Goal: Task Accomplishment & Management: Manage account settings

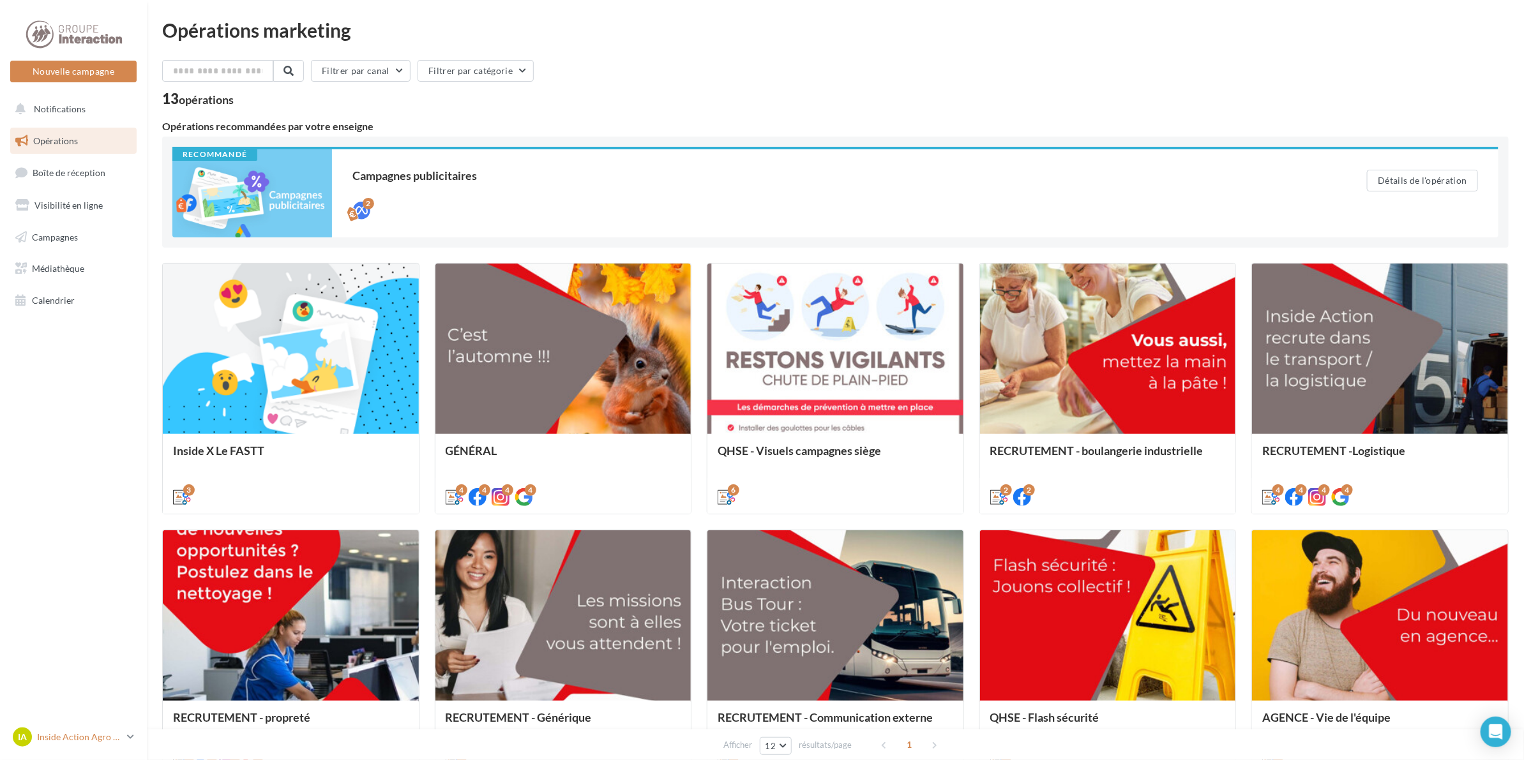
click at [73, 739] on p "Inside Action Agro 22" at bounding box center [79, 737] width 85 height 13
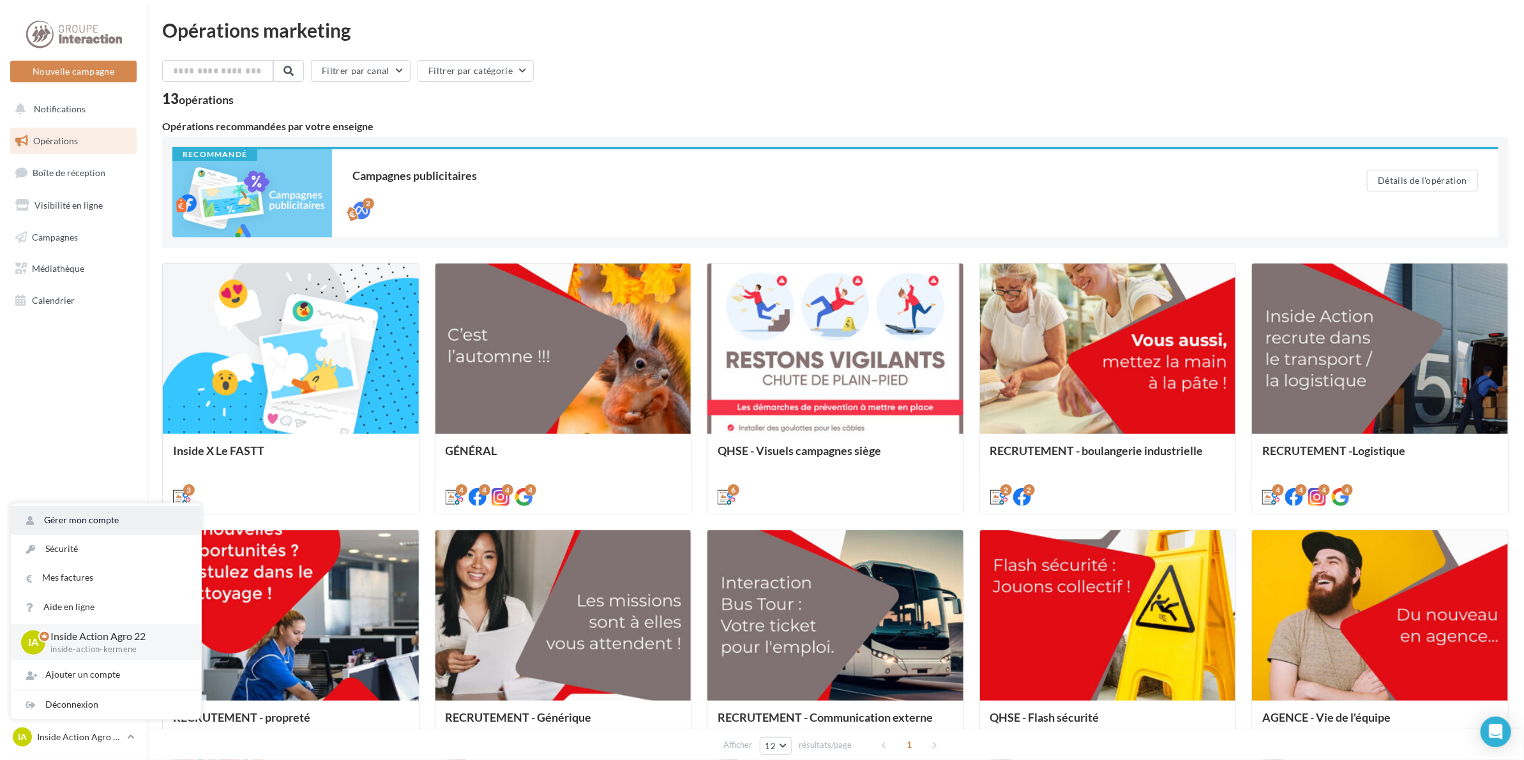
click at [84, 528] on link "Gérer mon compte" at bounding box center [106, 520] width 190 height 29
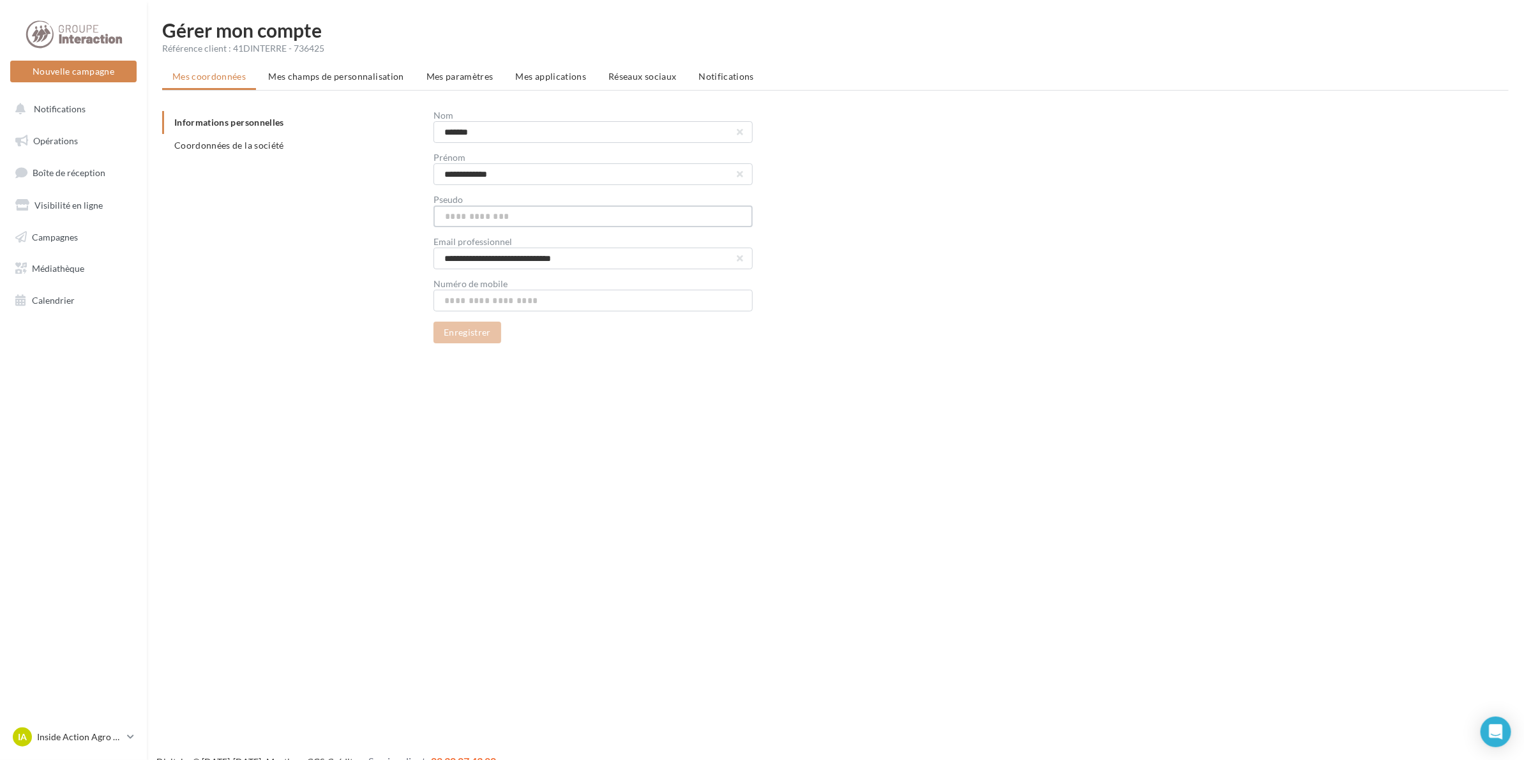
click at [500, 215] on input "text" at bounding box center [593, 217] width 319 height 22
type input "*"
type input "**********"
drag, startPoint x: 803, startPoint y: 504, endPoint x: 741, endPoint y: 423, distance: 102.4
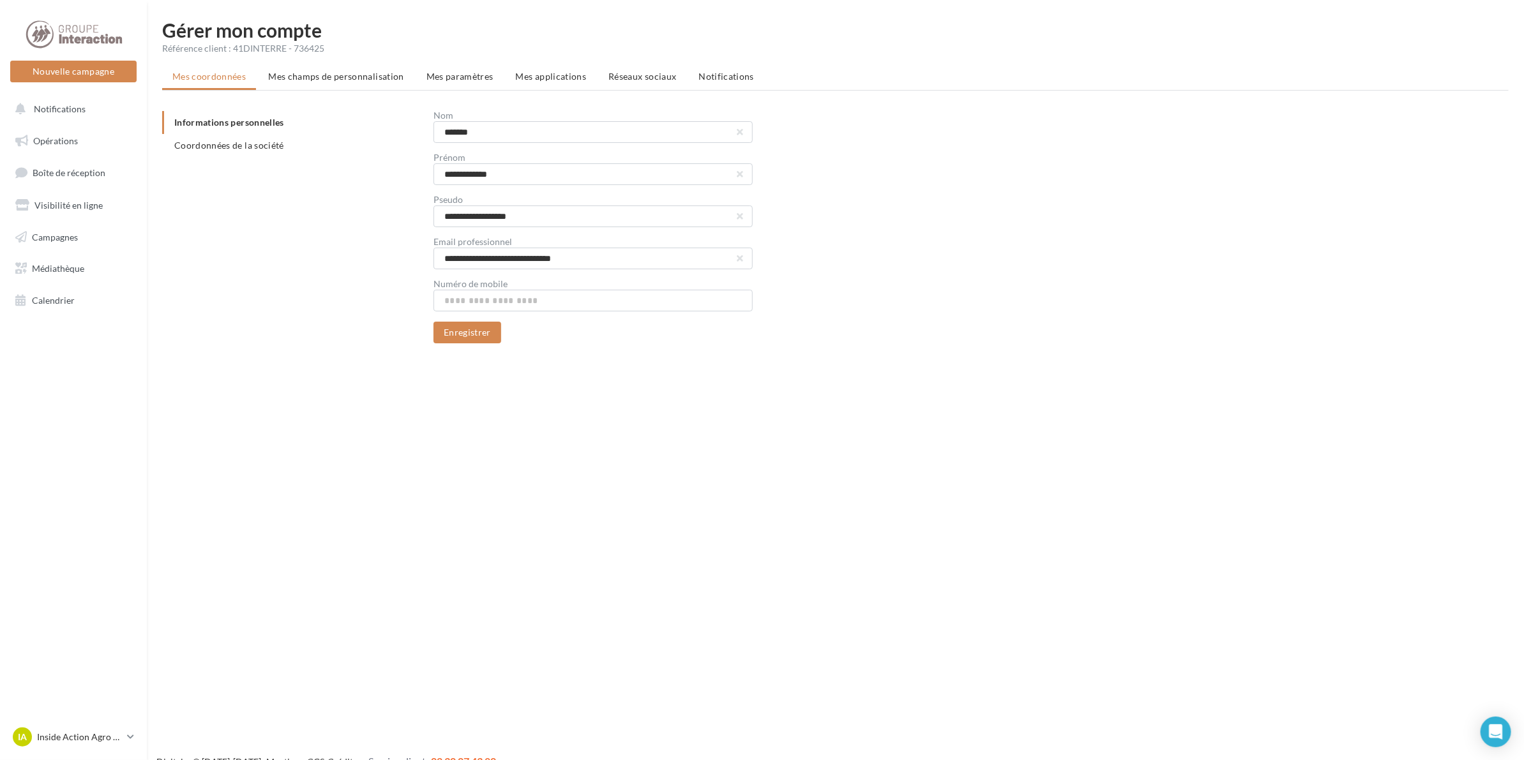
click at [803, 492] on div "Nouvelle campagne Nouvelle campagne Notifications Opérations Boîte de réception…" at bounding box center [762, 400] width 1524 height 760
click at [460, 301] on input "text" at bounding box center [593, 301] width 319 height 22
click at [534, 290] on input "text" at bounding box center [593, 301] width 319 height 22
type input "**********"
click at [483, 333] on button "Enregistrer" at bounding box center [468, 333] width 68 height 22
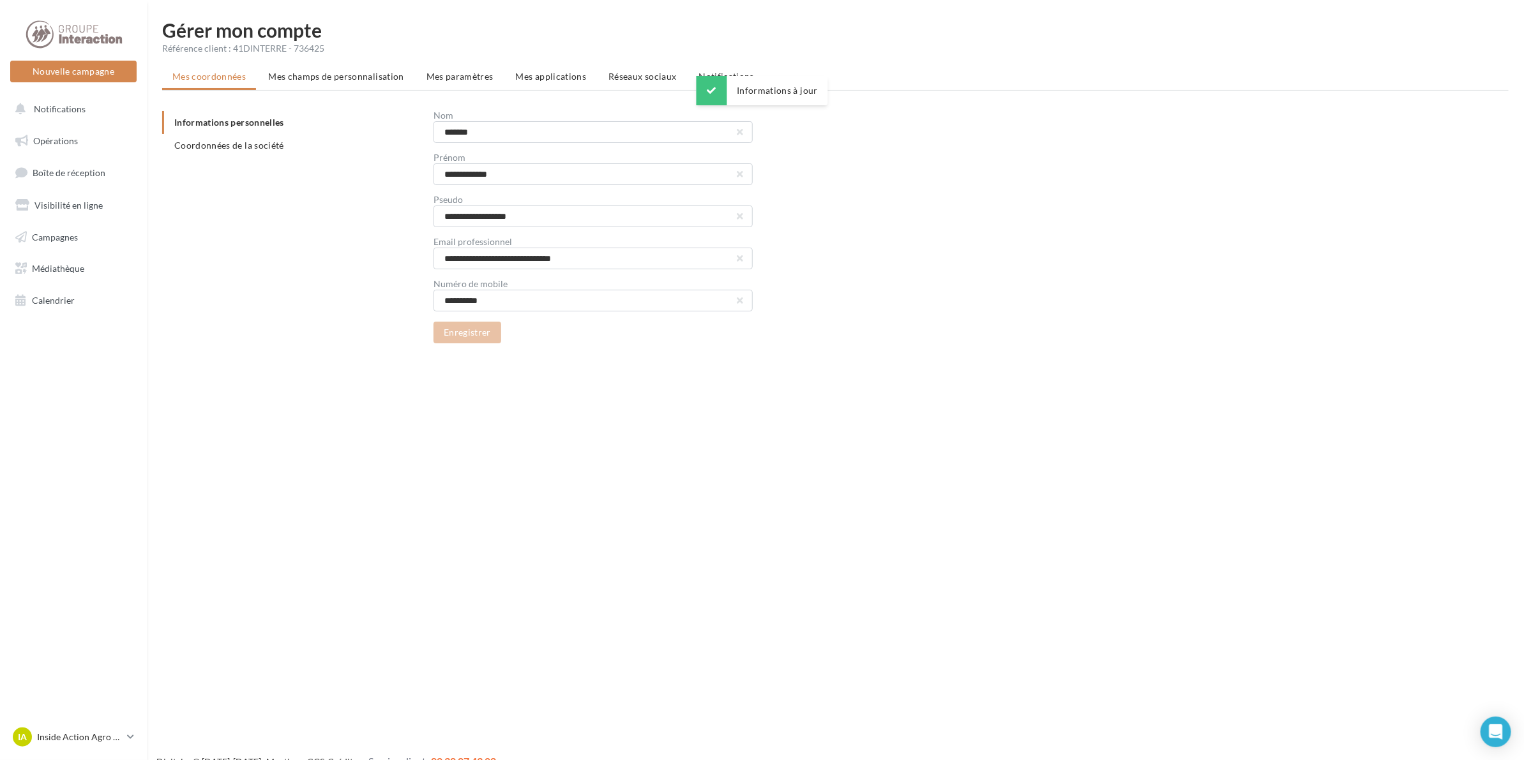
click at [624, 77] on span "Réseaux sociaux" at bounding box center [643, 76] width 68 height 11
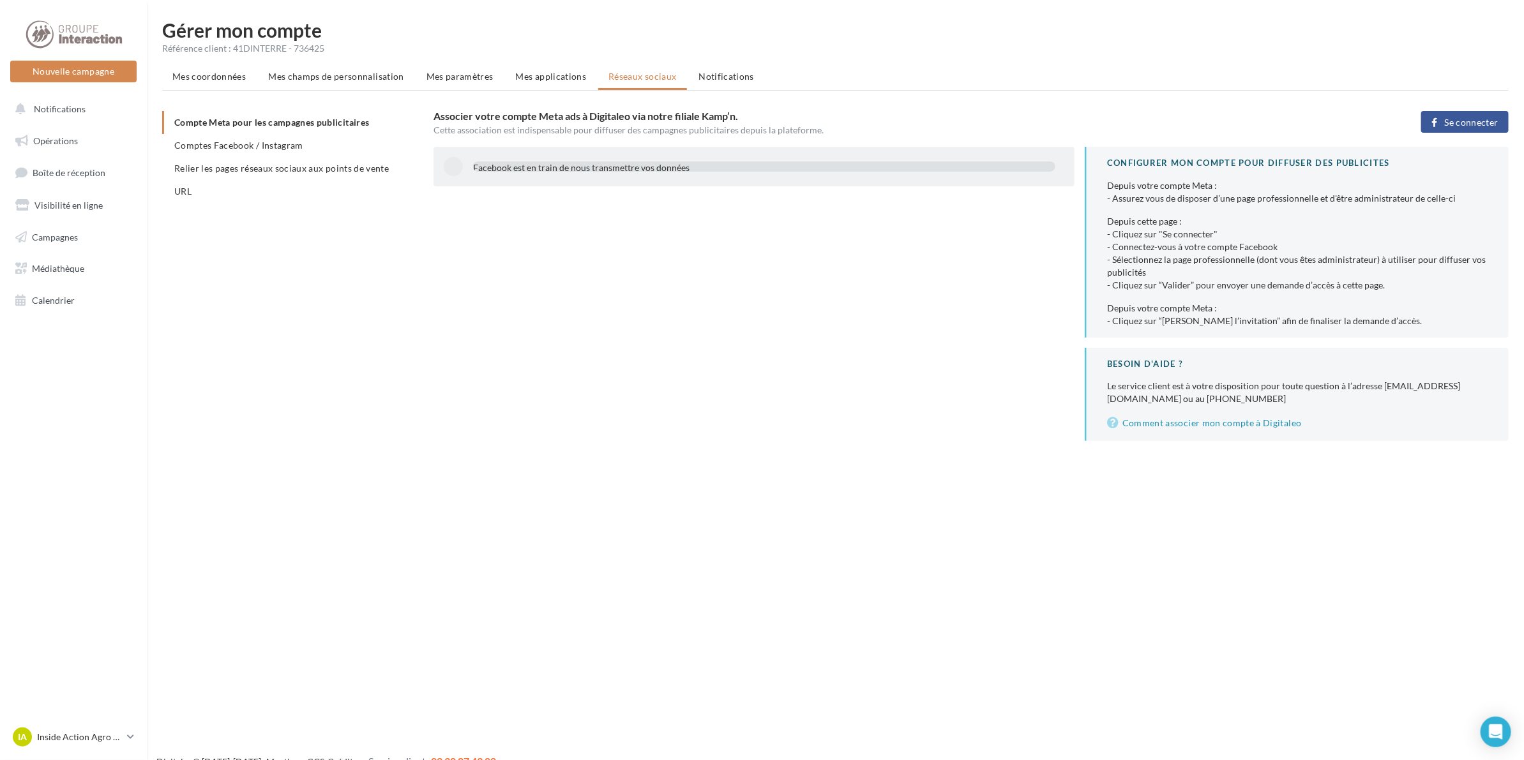
drag, startPoint x: 848, startPoint y: 561, endPoint x: 809, endPoint y: 486, distance: 84.2
click at [848, 557] on div "Nouvelle campagne Nouvelle campagne Notifications Opérations Boîte de réception…" at bounding box center [762, 400] width 1524 height 760
click at [537, 83] on li "Mes applications" at bounding box center [551, 76] width 91 height 23
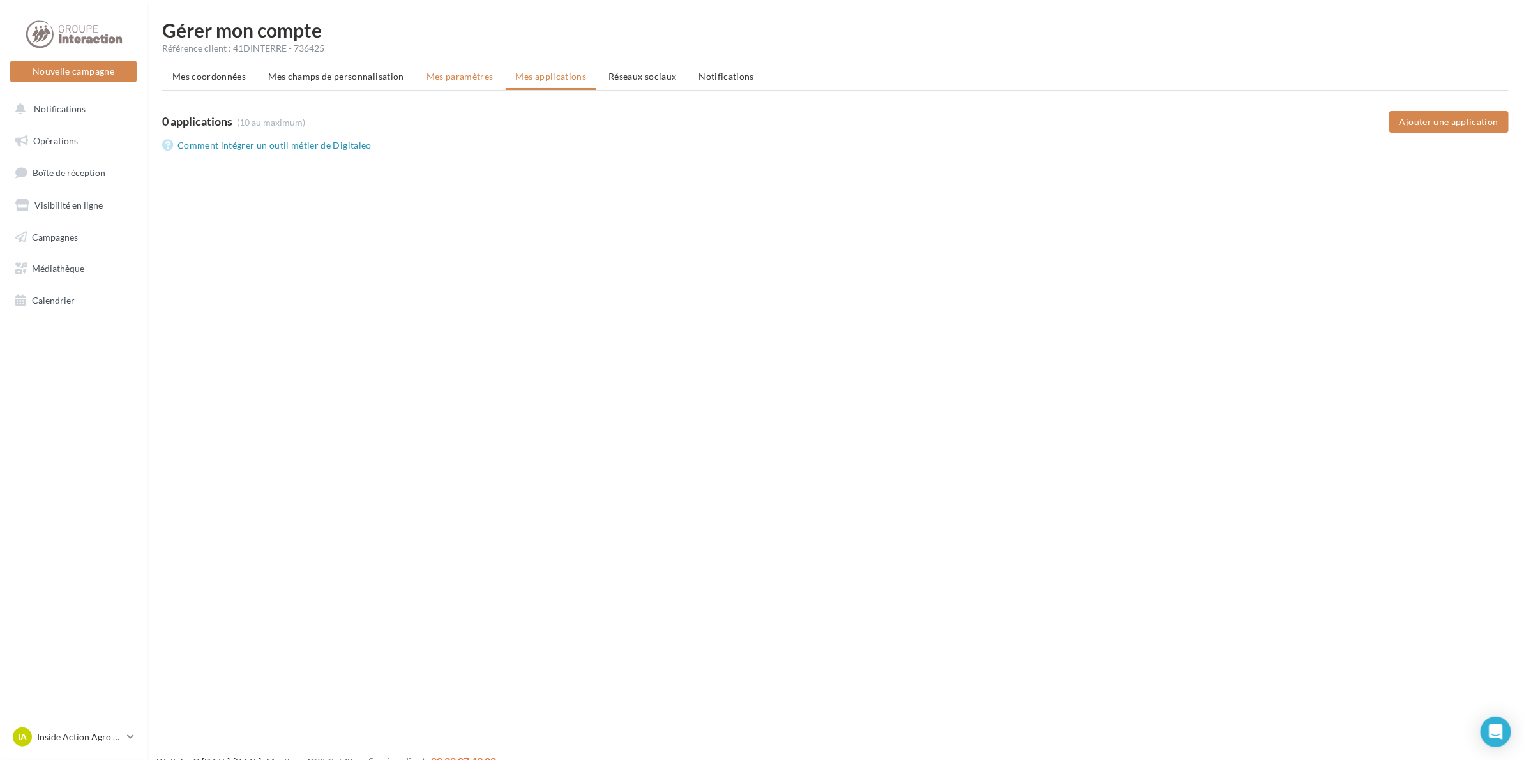
click at [467, 79] on span "Mes paramètres" at bounding box center [460, 76] width 67 height 11
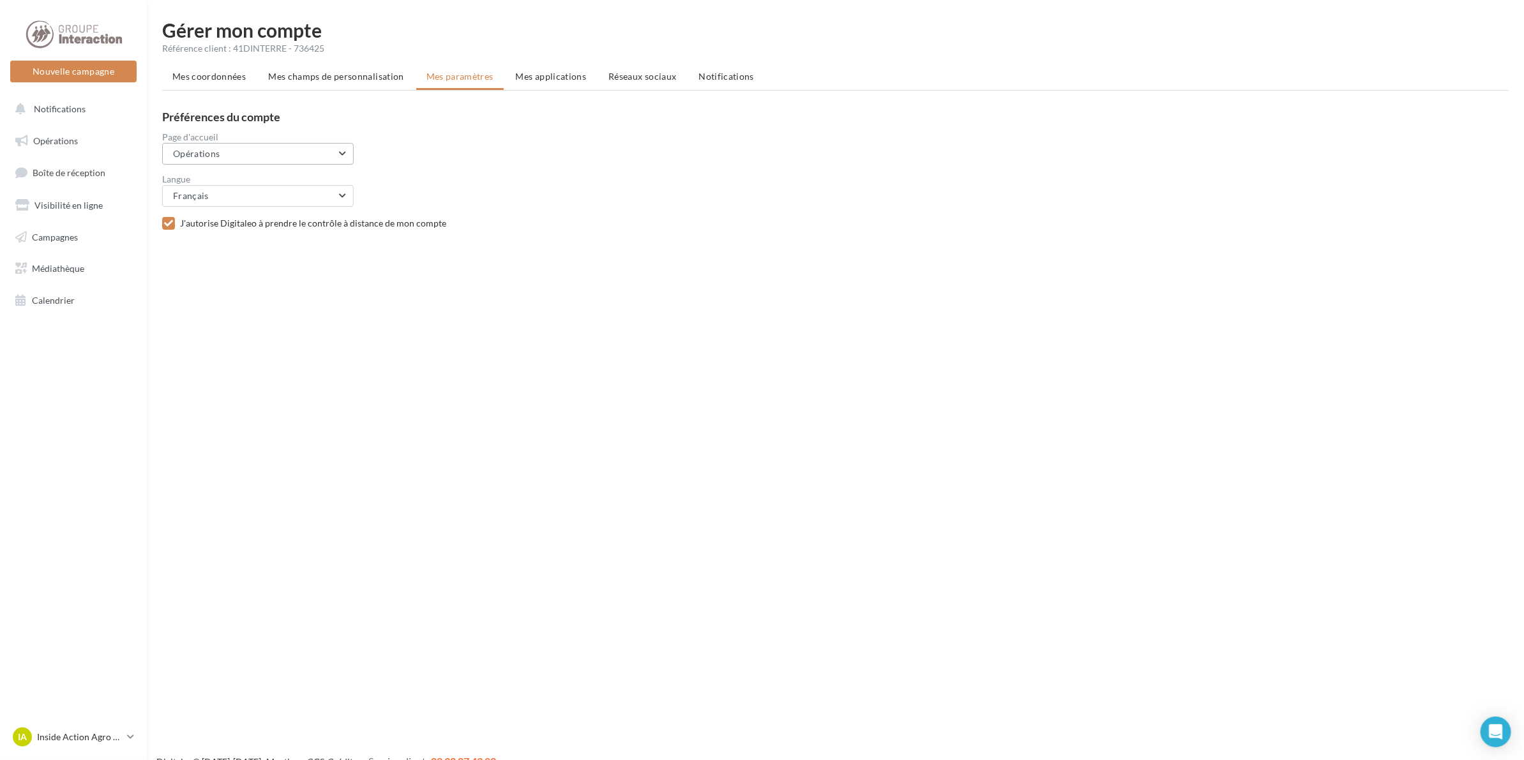
click at [301, 152] on button "Opérations" at bounding box center [258, 154] width 192 height 22
click at [509, 161] on div "Préférences du compte Page d'accueil Opérations Opérations Boîte de réception V…" at bounding box center [840, 172] width 1357 height 122
click at [375, 72] on span "Mes champs de personnalisation" at bounding box center [336, 76] width 136 height 11
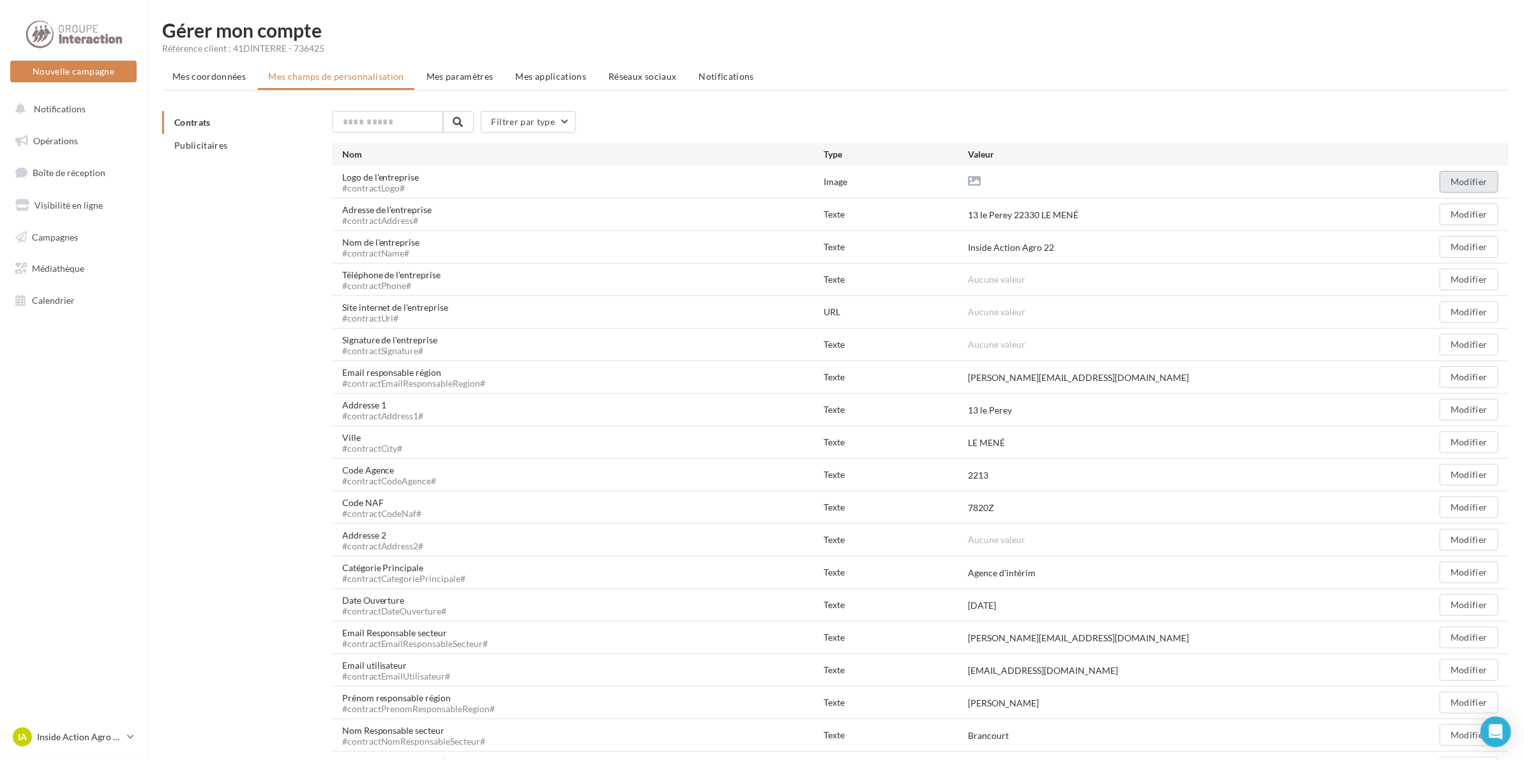
click at [1474, 181] on button "Modifier" at bounding box center [1469, 182] width 59 height 22
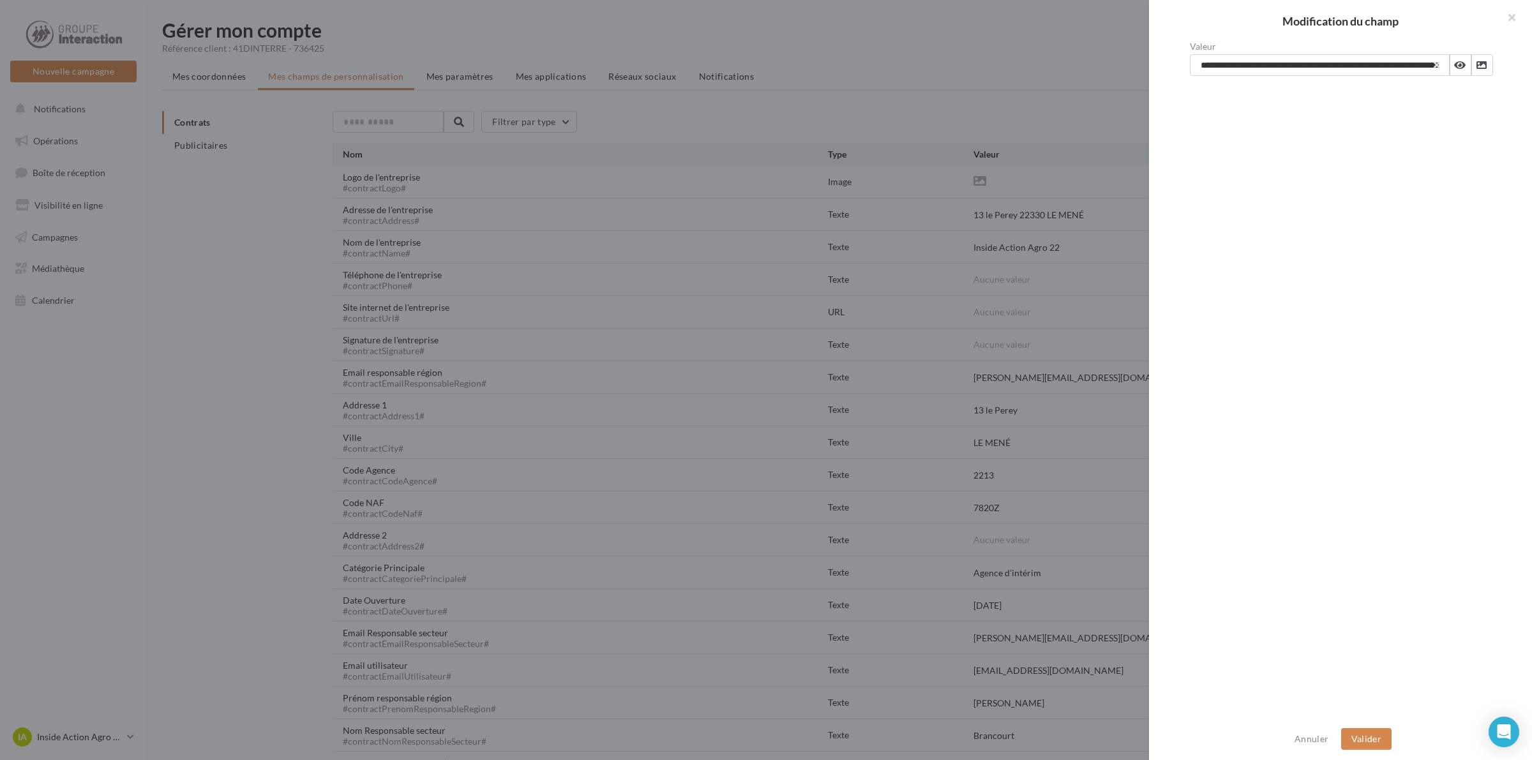
click at [1004, 52] on div at bounding box center [766, 380] width 1532 height 760
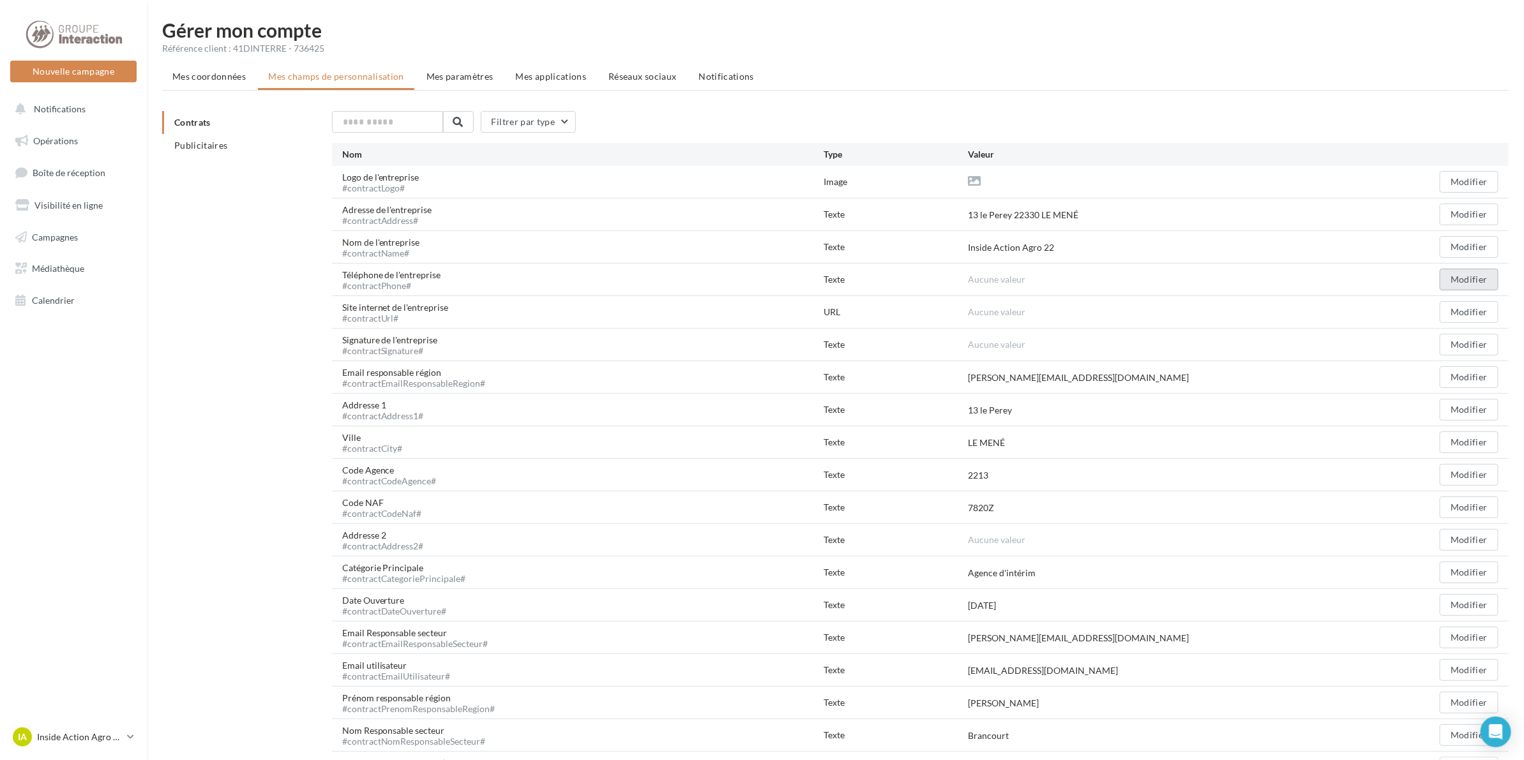
click at [1459, 281] on button "Modifier" at bounding box center [1469, 280] width 59 height 22
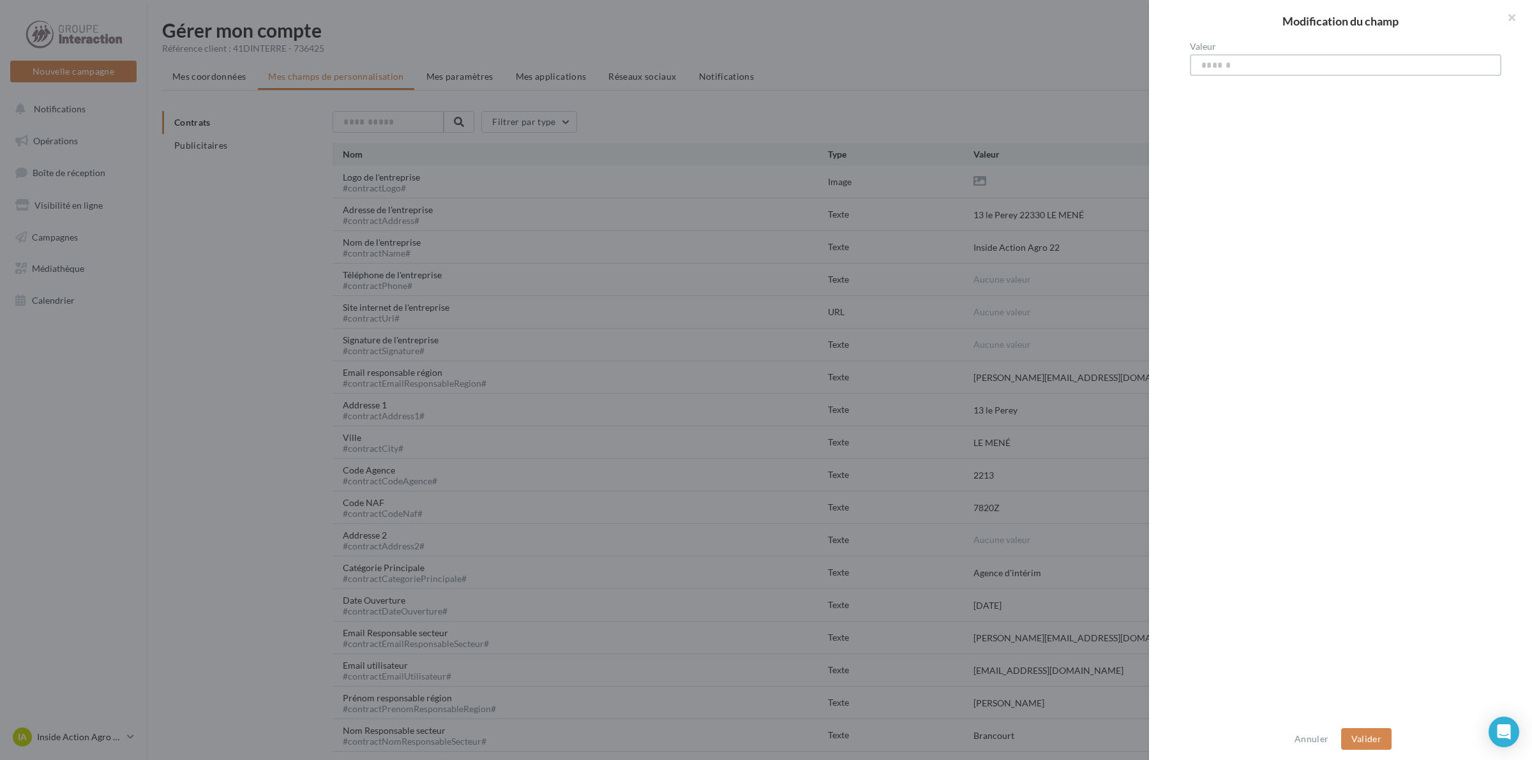
click at [1249, 63] on input "Valeur" at bounding box center [1346, 65] width 312 height 22
type input "**********"
click at [1371, 735] on button "Valider" at bounding box center [1367, 740] width 50 height 22
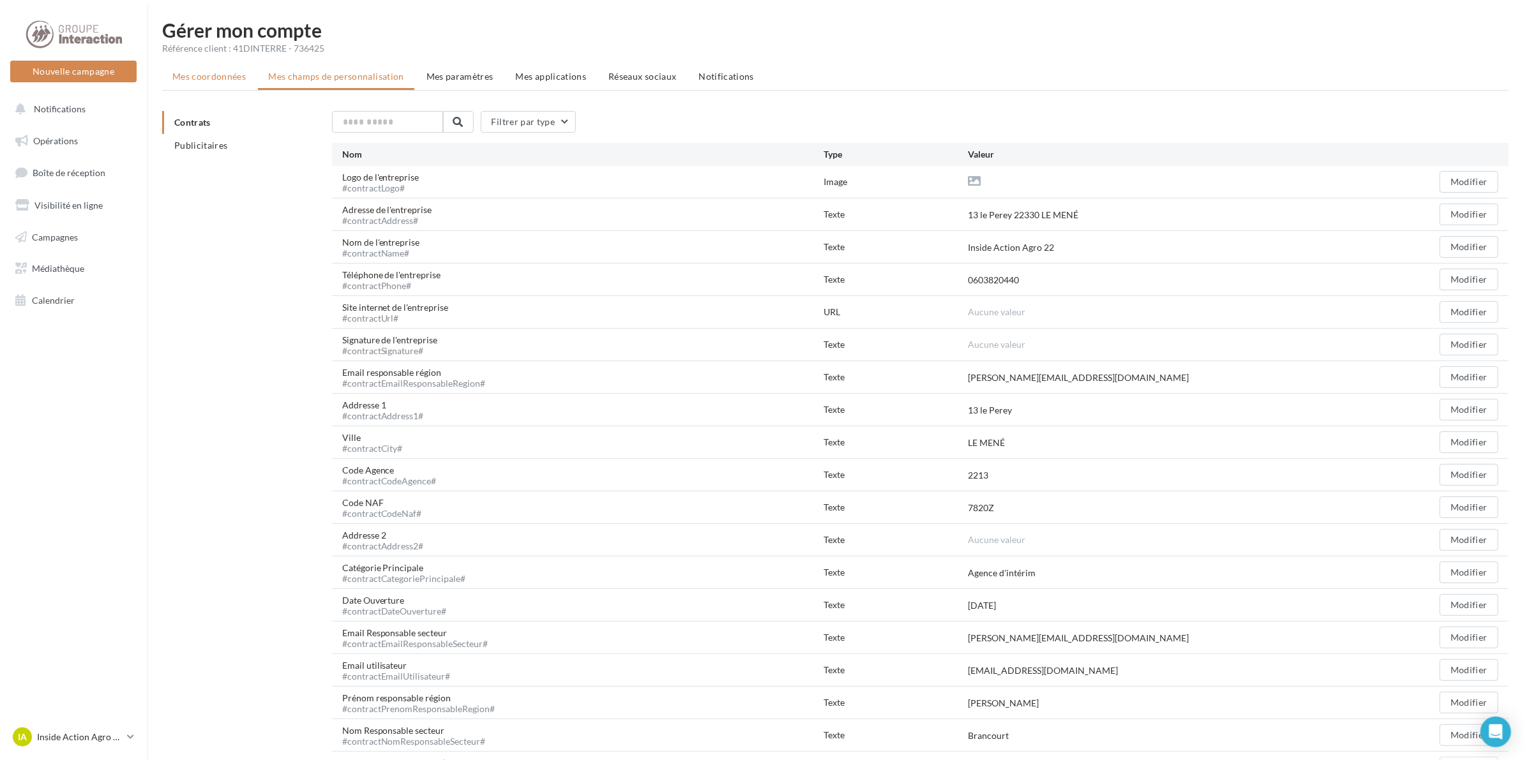
click at [213, 81] on li "Mes coordonnées" at bounding box center [209, 76] width 94 height 23
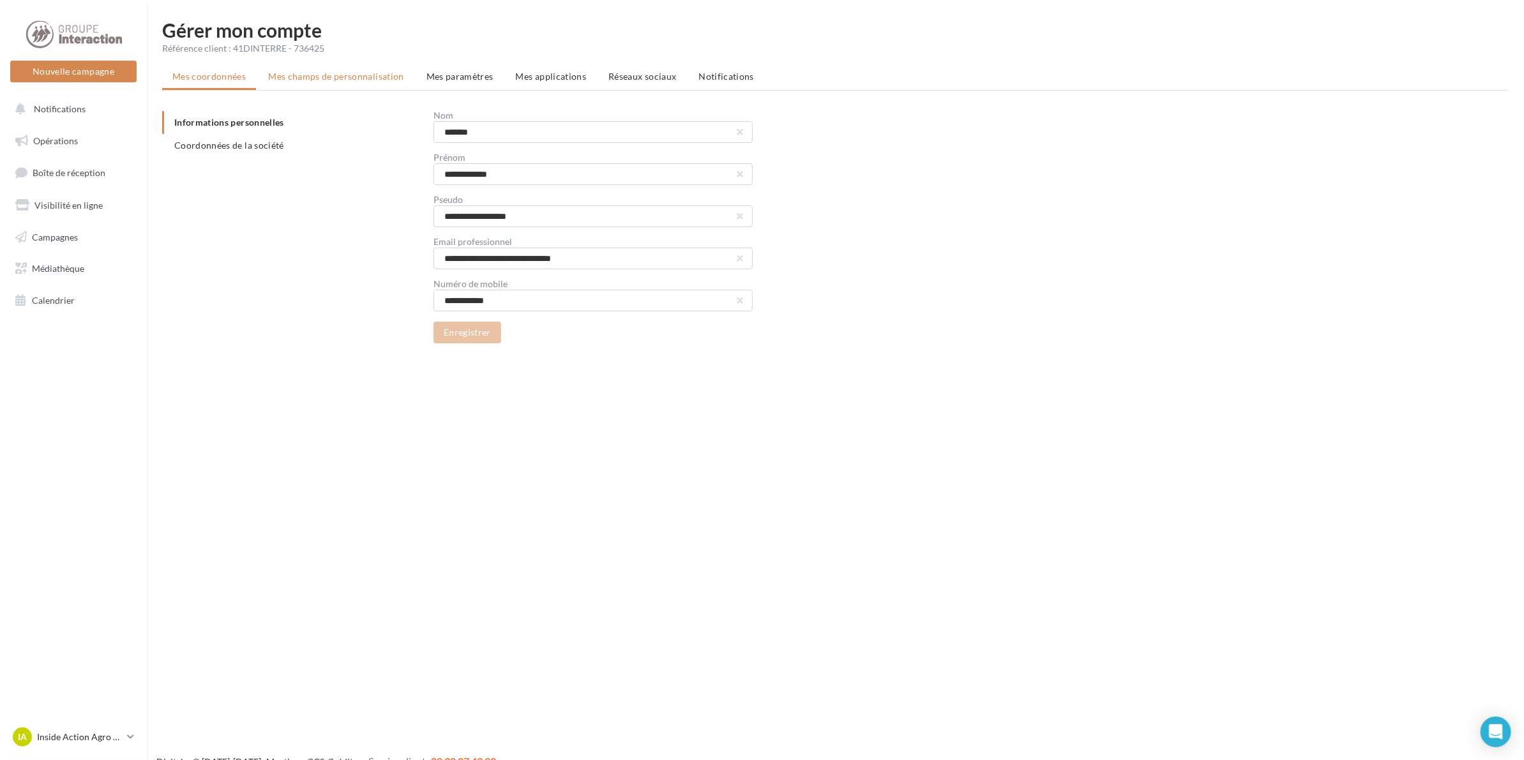
click at [303, 80] on li "Mes champs de personnalisation" at bounding box center [336, 76] width 156 height 23
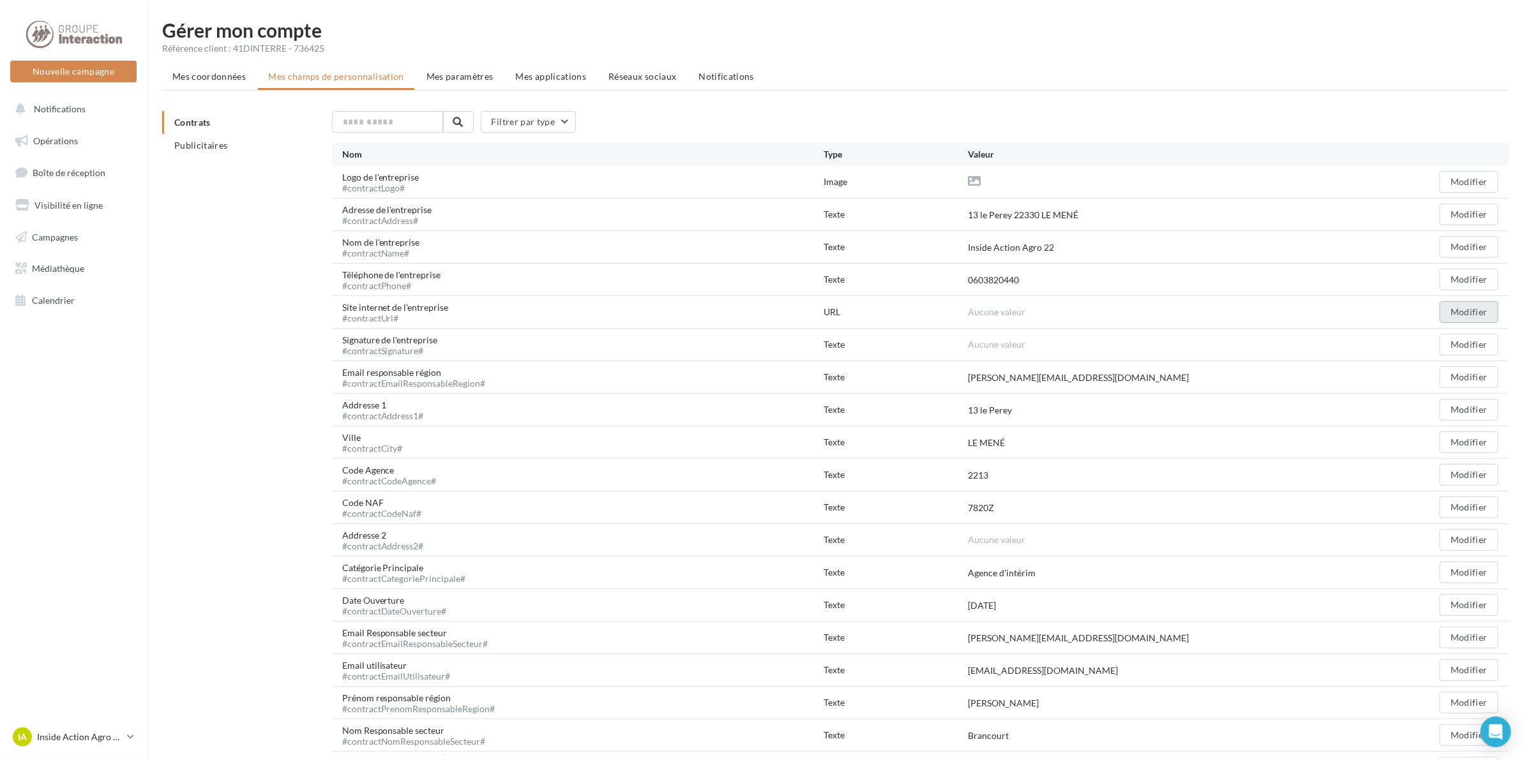
click at [1479, 316] on button "Modifier" at bounding box center [1469, 312] width 59 height 22
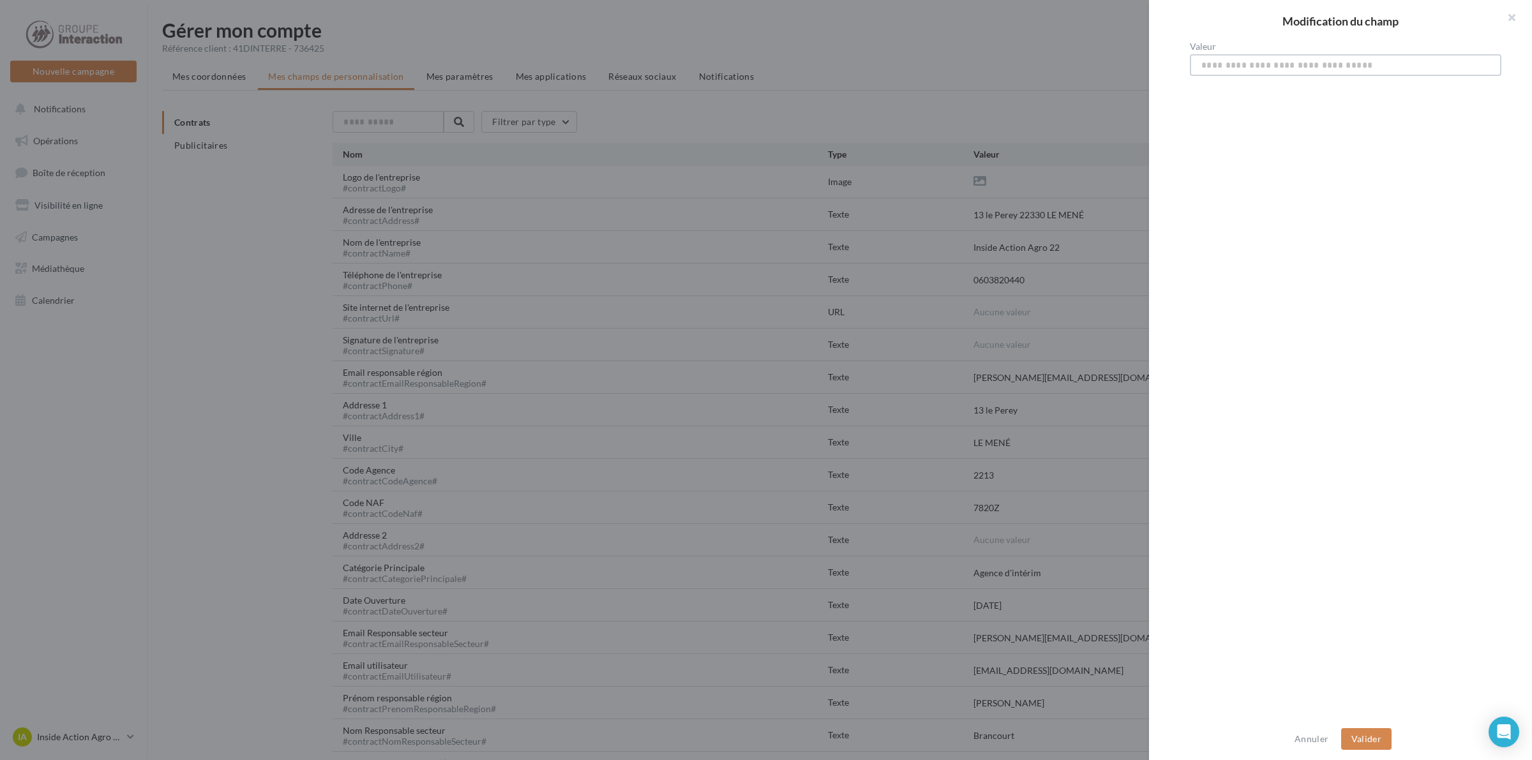
click at [1223, 61] on input "Valeur" at bounding box center [1346, 65] width 312 height 22
paste input "**********"
type input "**********"
click at [1372, 729] on button "Valider" at bounding box center [1367, 740] width 50 height 22
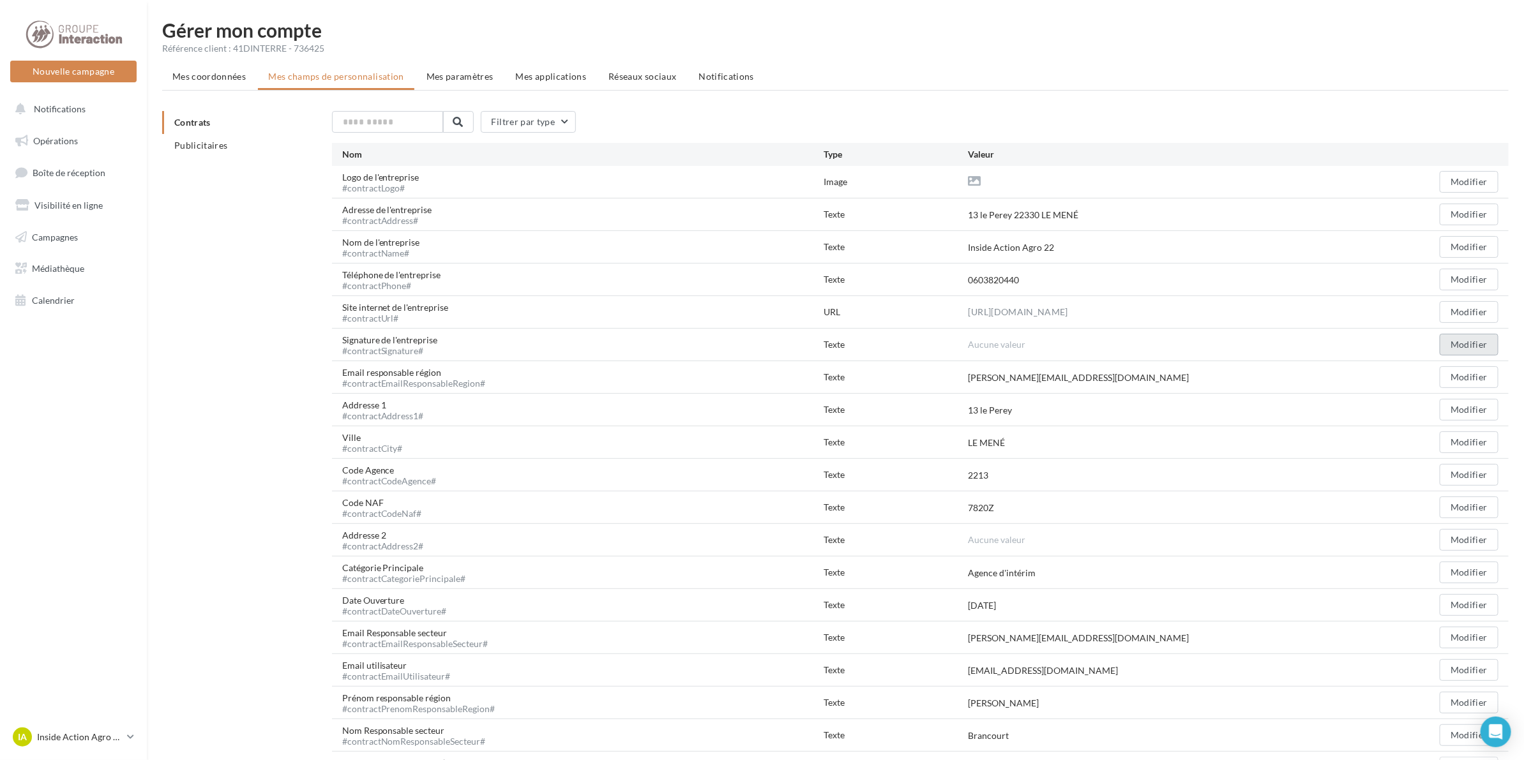
click at [1466, 344] on button "Modifier" at bounding box center [1469, 345] width 59 height 22
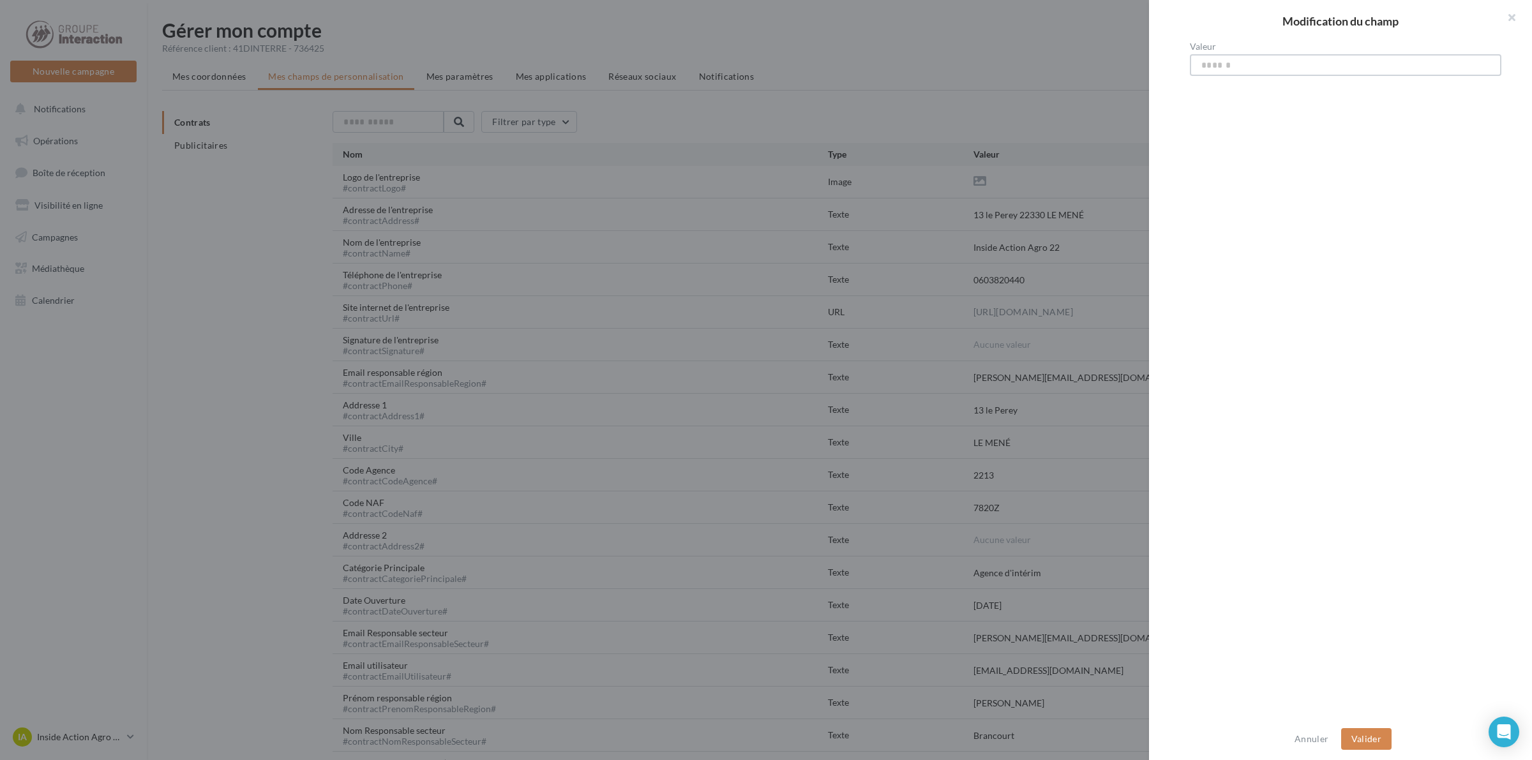
click at [1223, 68] on input "Valeur" at bounding box center [1346, 65] width 312 height 22
type input "**********"
click at [1370, 739] on button "Valider" at bounding box center [1367, 740] width 50 height 22
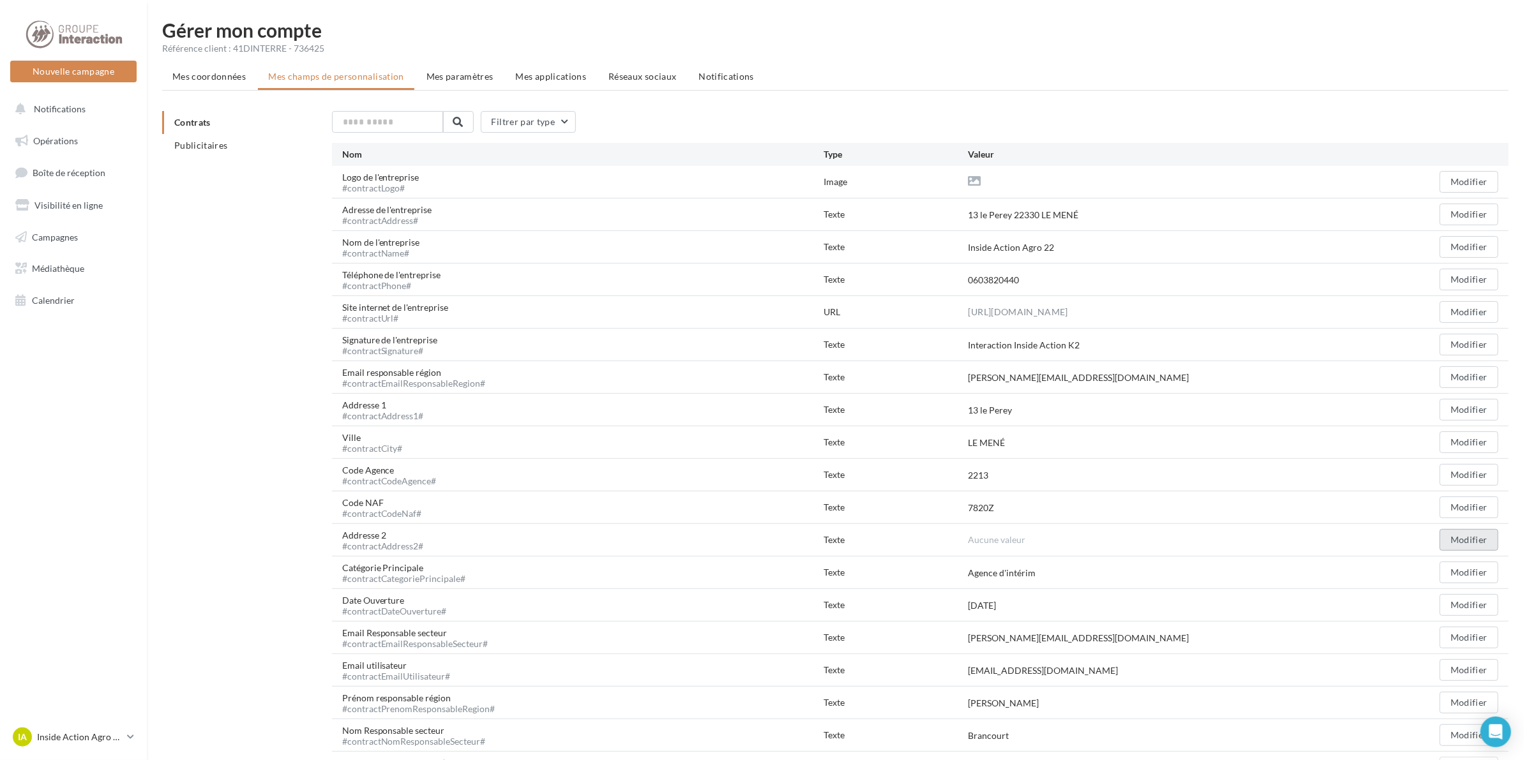
click at [1486, 540] on button "Modifier" at bounding box center [1469, 540] width 59 height 22
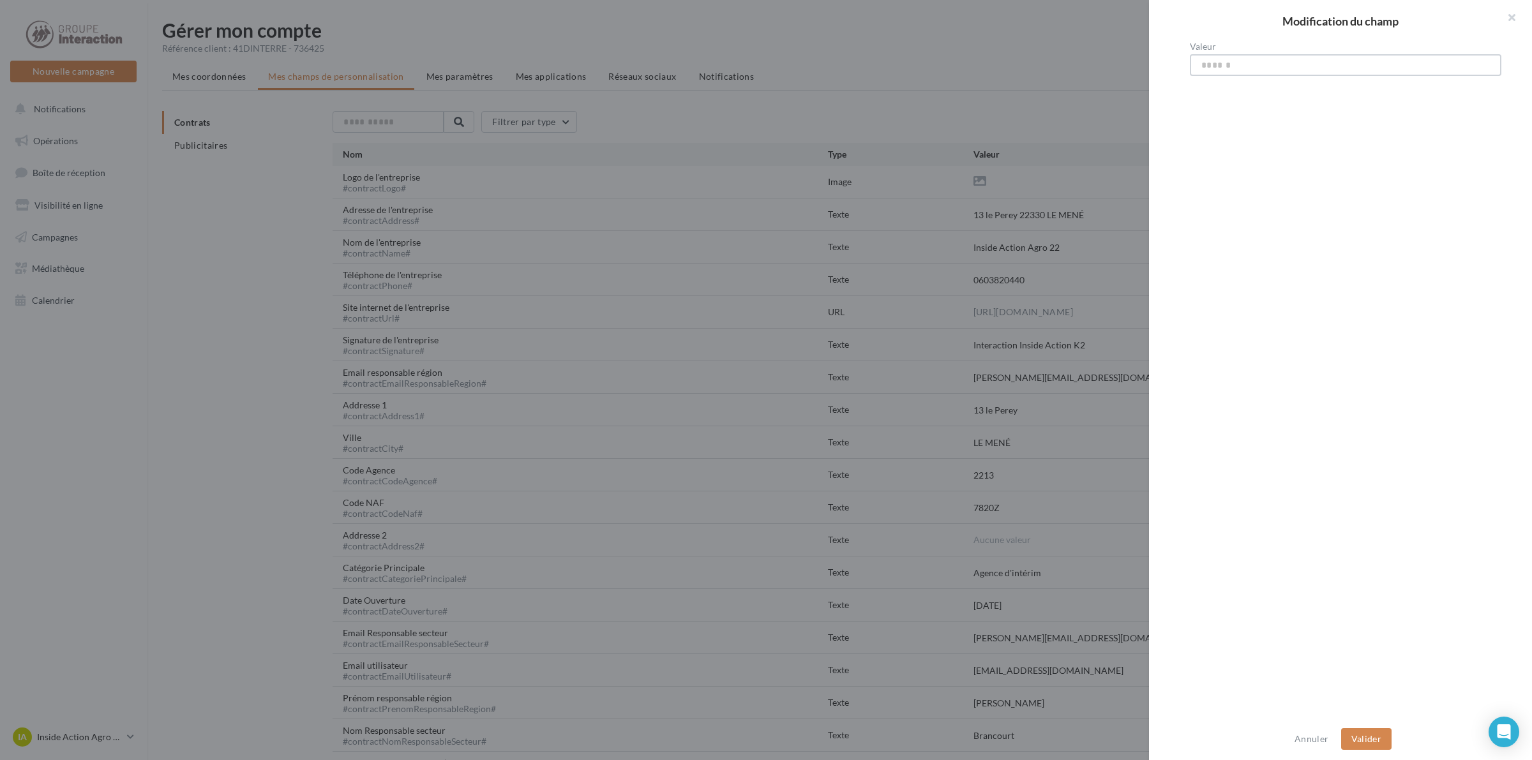
click at [1237, 61] on input "Valeur" at bounding box center [1346, 65] width 312 height 22
type input "*"
drag, startPoint x: 1370, startPoint y: 742, endPoint x: 1364, endPoint y: 733, distance: 10.6
click at [1366, 734] on button "Valider" at bounding box center [1367, 740] width 50 height 22
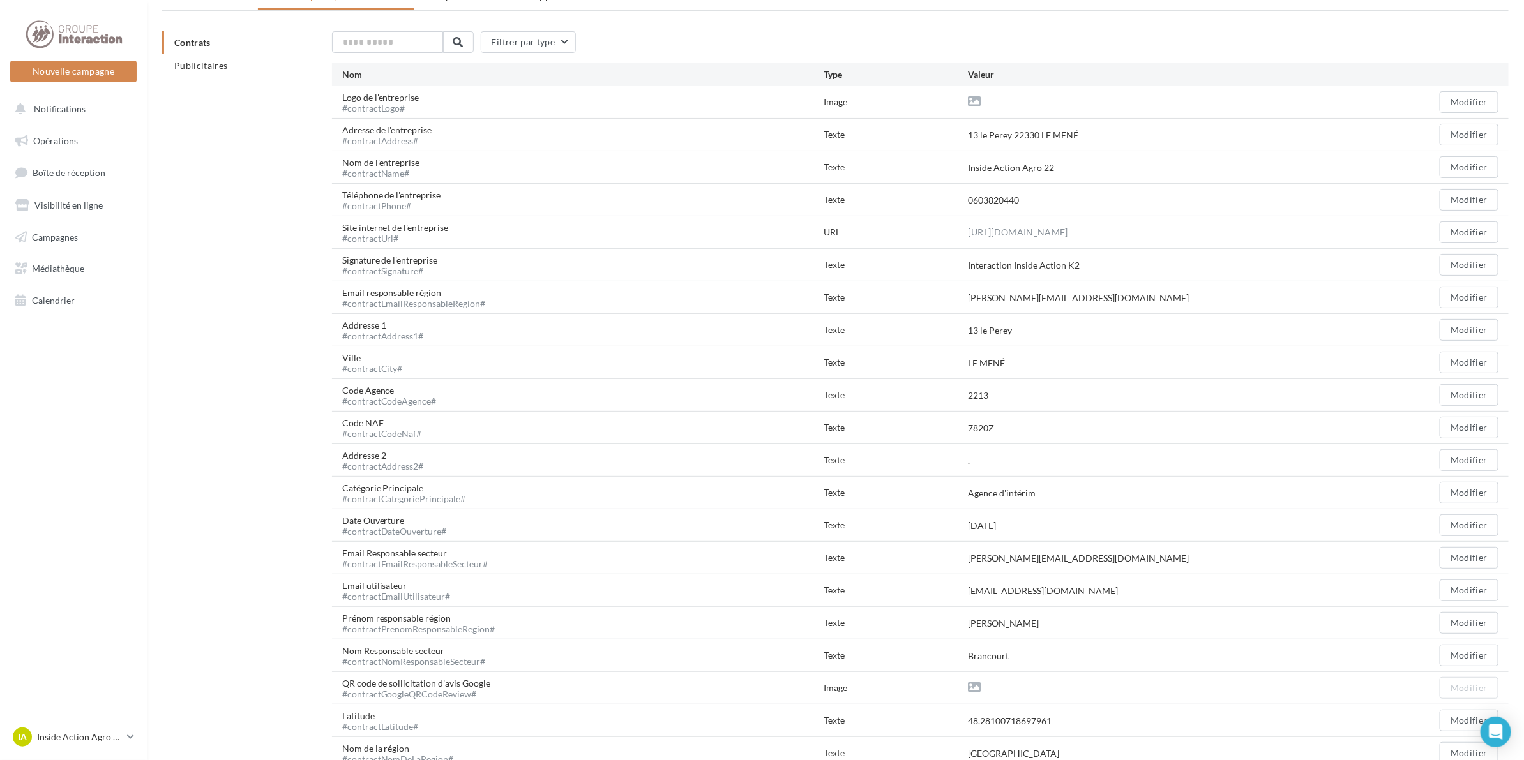
scroll to position [160, 0]
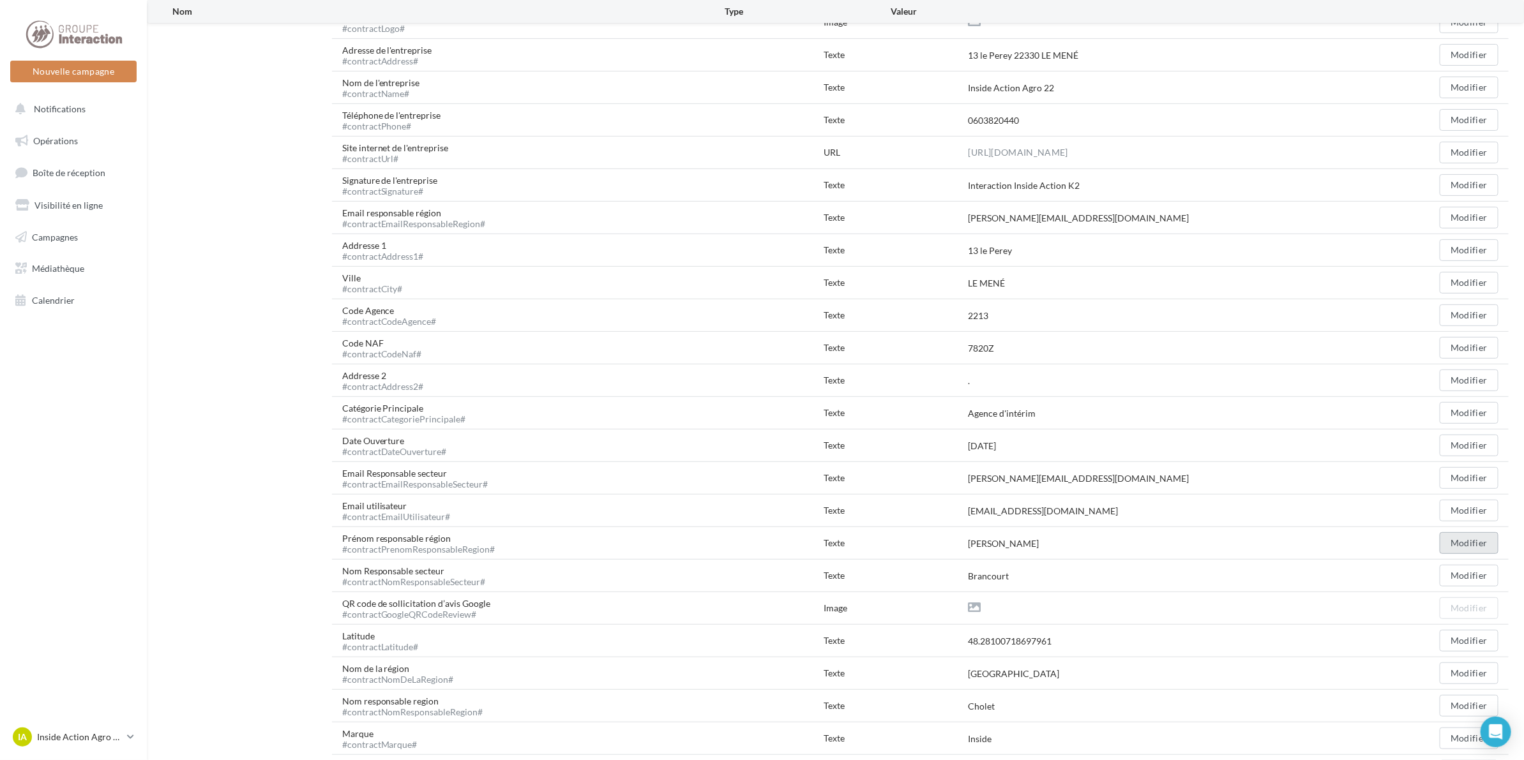
click at [1467, 546] on button "Modifier" at bounding box center [1469, 544] width 59 height 22
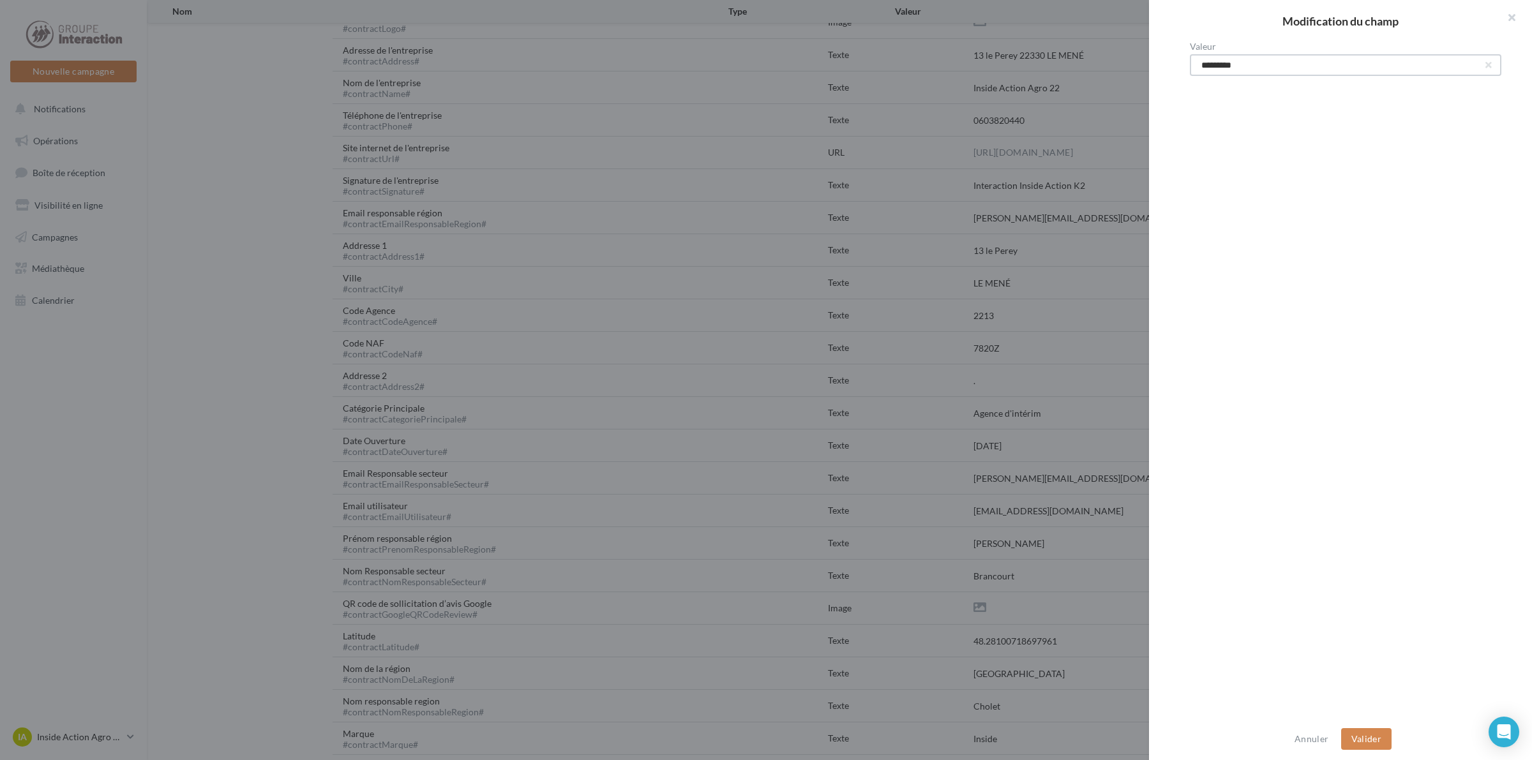
click at [1257, 64] on input "*********" at bounding box center [1346, 65] width 312 height 22
type input "**********"
click at [1357, 732] on button "Valider" at bounding box center [1367, 740] width 50 height 22
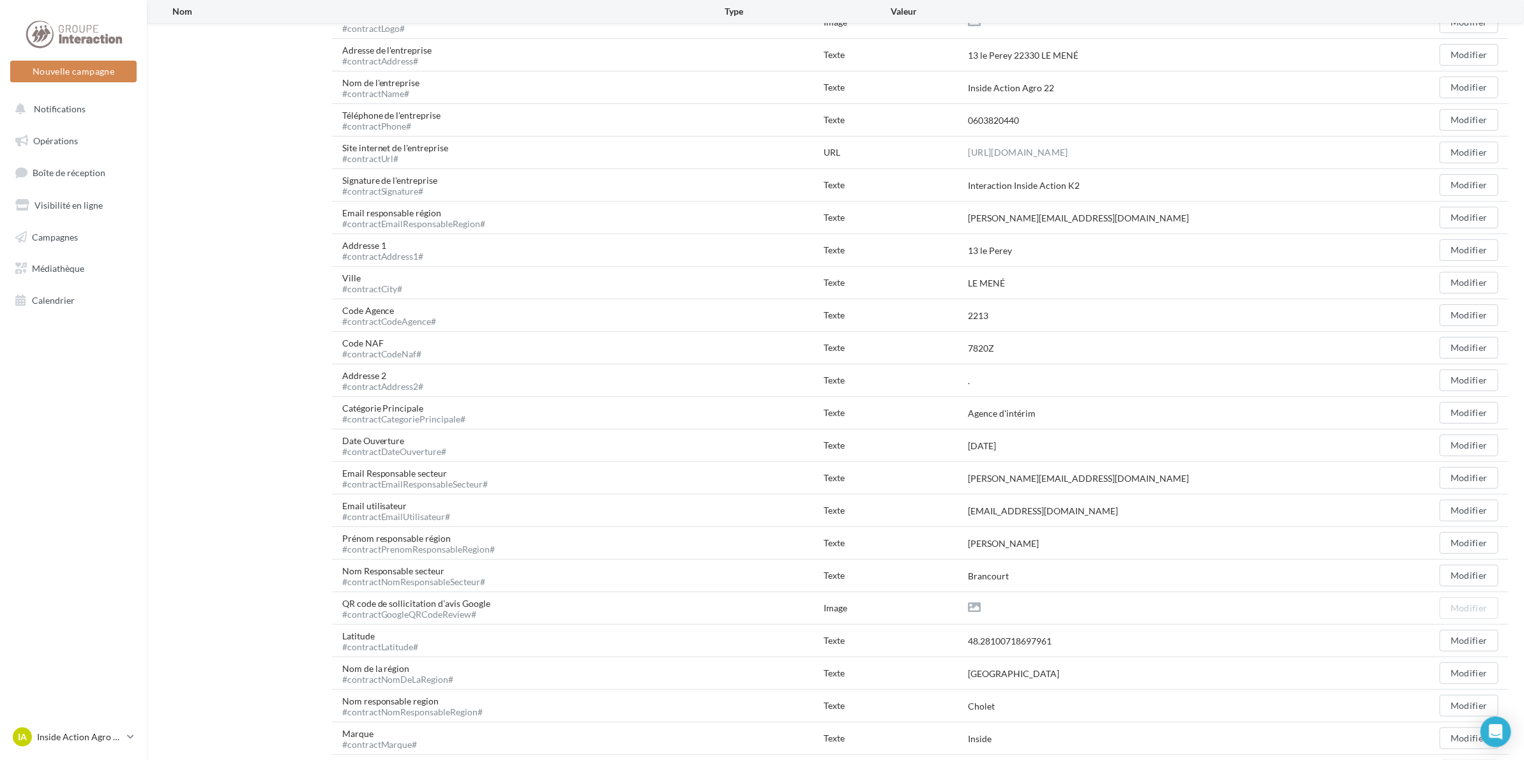
click at [1430, 543] on div "Modifier" at bounding box center [1426, 544] width 144 height 22
click at [1463, 547] on button "Modifier" at bounding box center [1469, 544] width 59 height 22
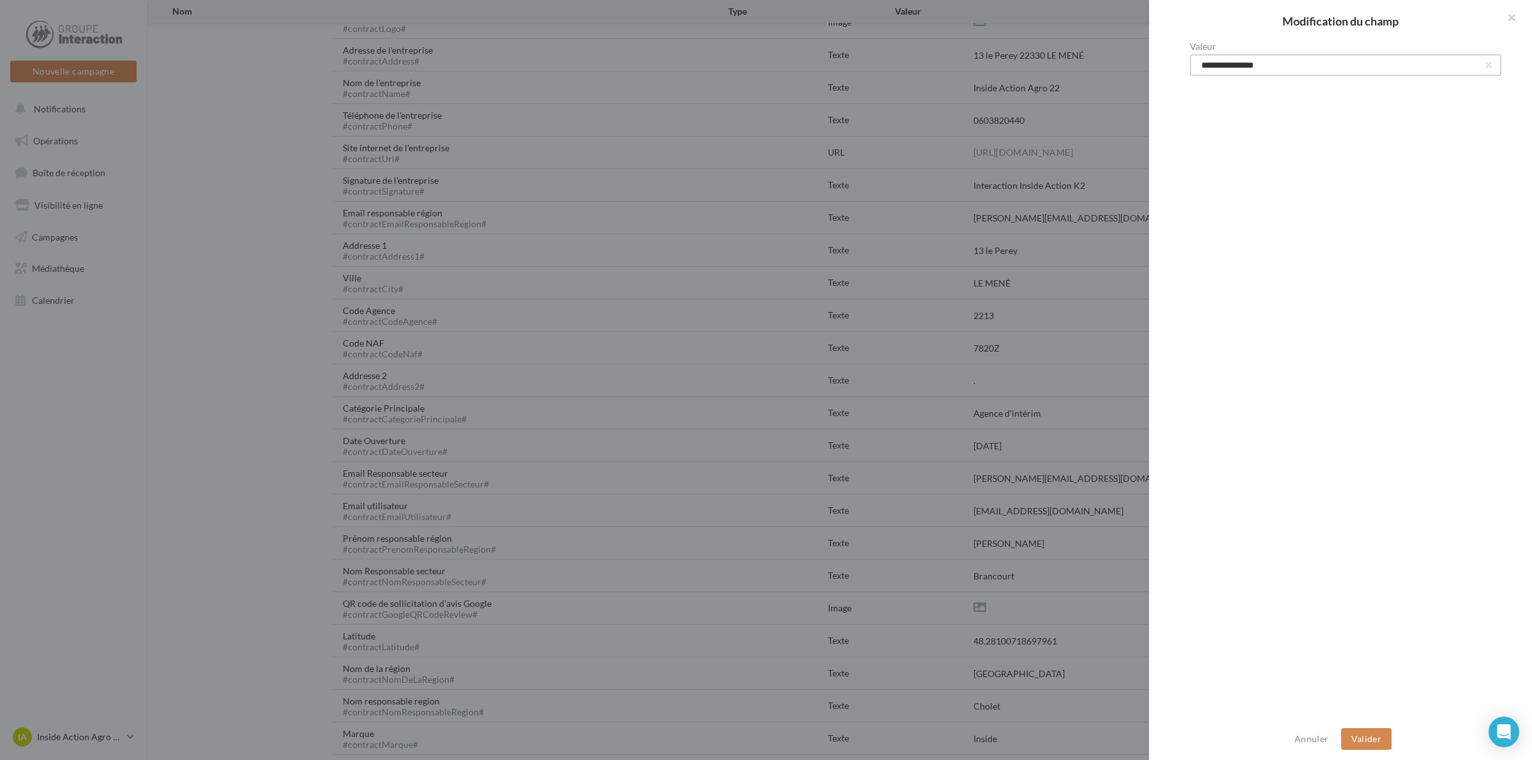
drag, startPoint x: 1245, startPoint y: 65, endPoint x: 1324, endPoint y: 61, distance: 78.7
click at [1324, 62] on input "**********" at bounding box center [1346, 65] width 312 height 22
type input "*********"
click at [1361, 739] on button "Valider" at bounding box center [1367, 740] width 50 height 22
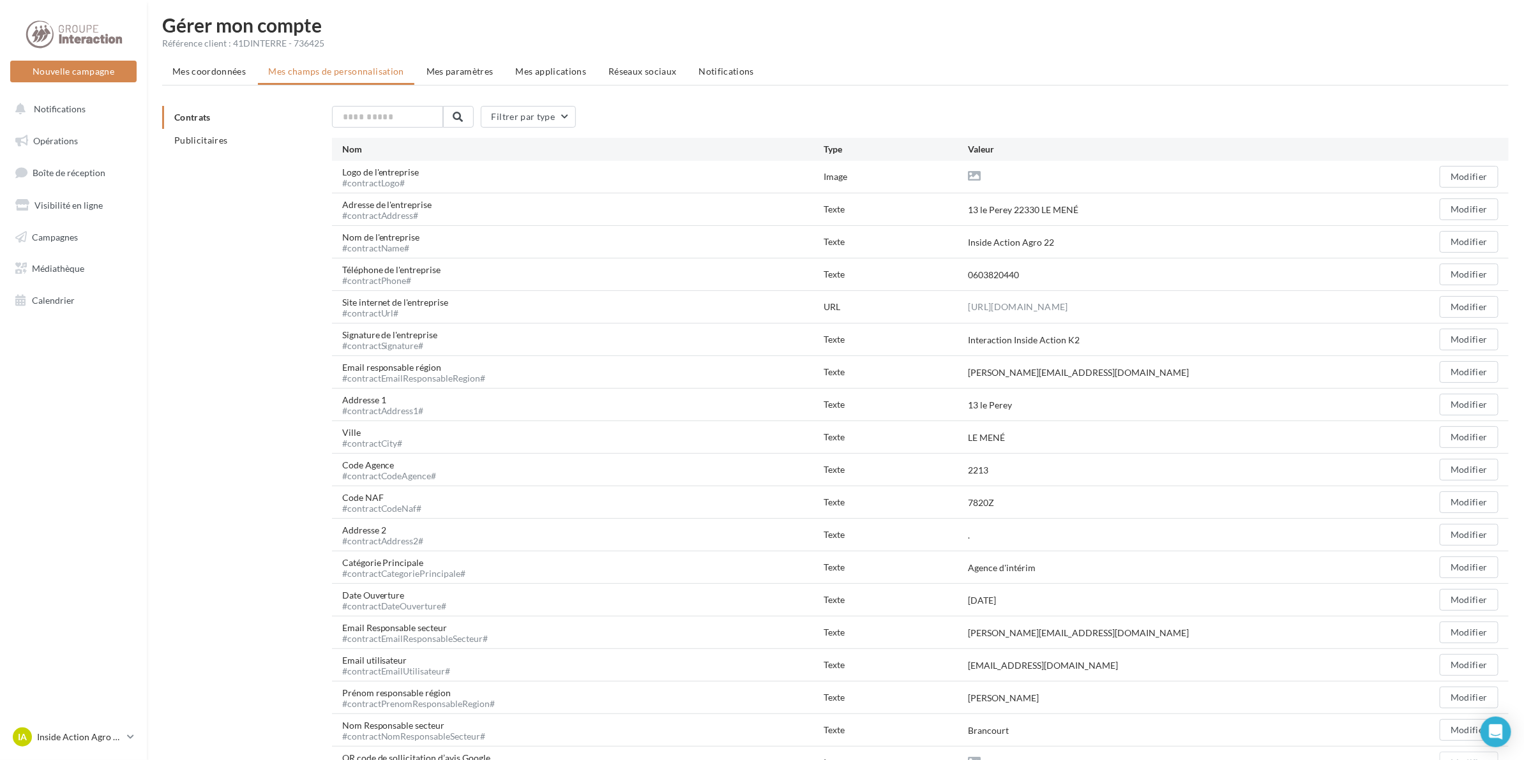
scroll to position [0, 0]
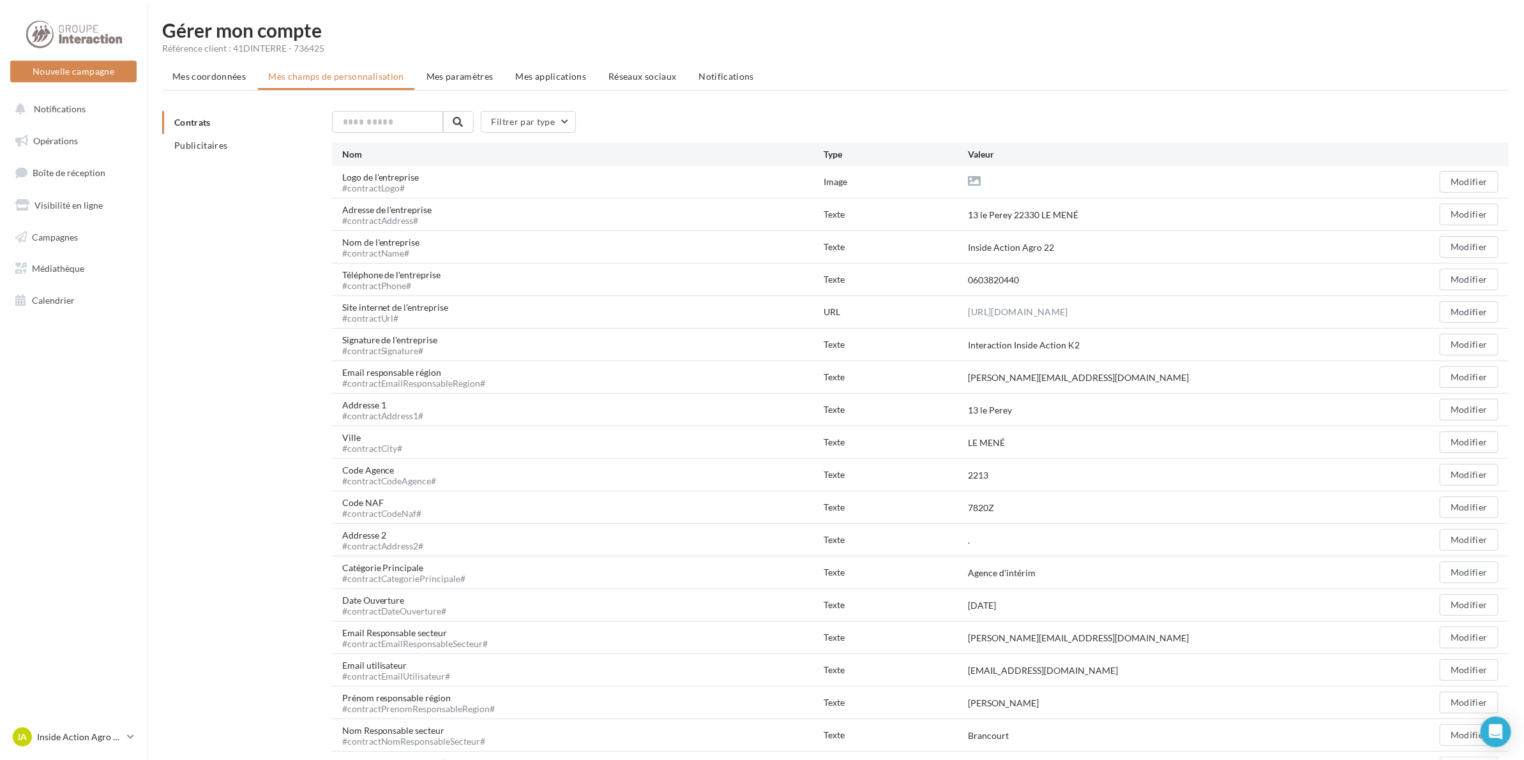
click at [187, 74] on span "Mes coordonnées" at bounding box center [208, 76] width 73 height 11
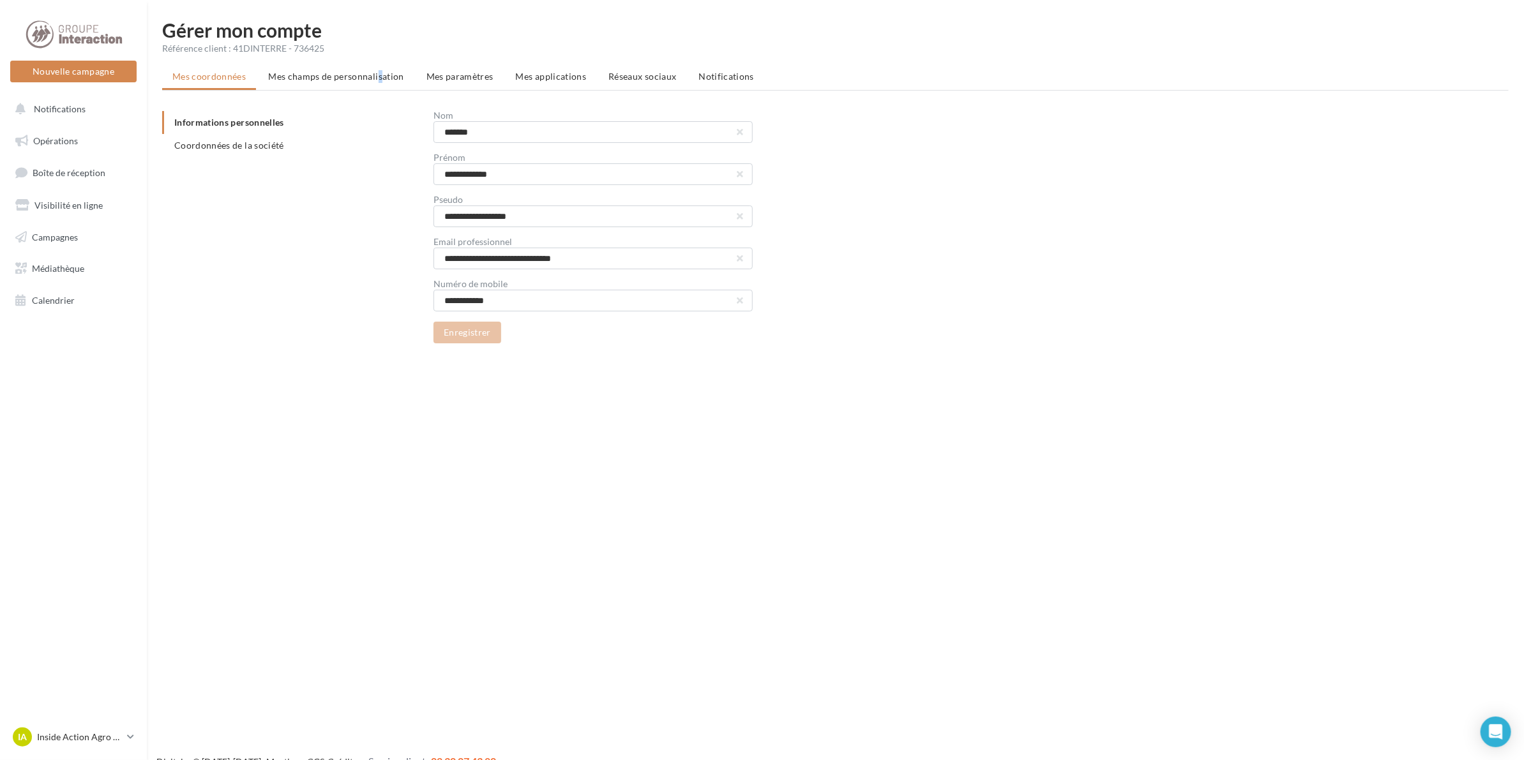
click at [322, 77] on span "Mes champs de personnalisation" at bounding box center [336, 76] width 136 height 11
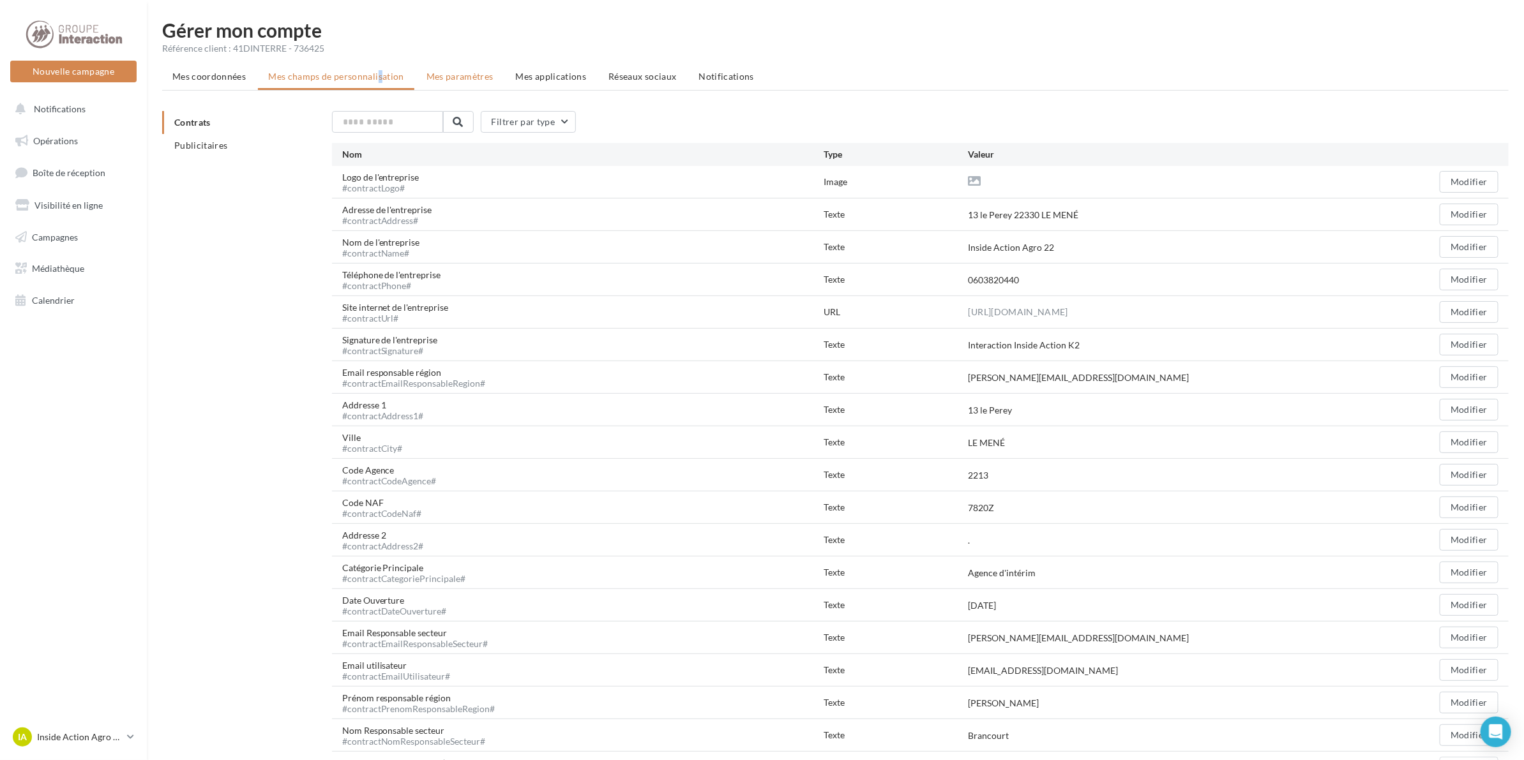
click at [455, 77] on span "Mes paramètres" at bounding box center [460, 76] width 67 height 11
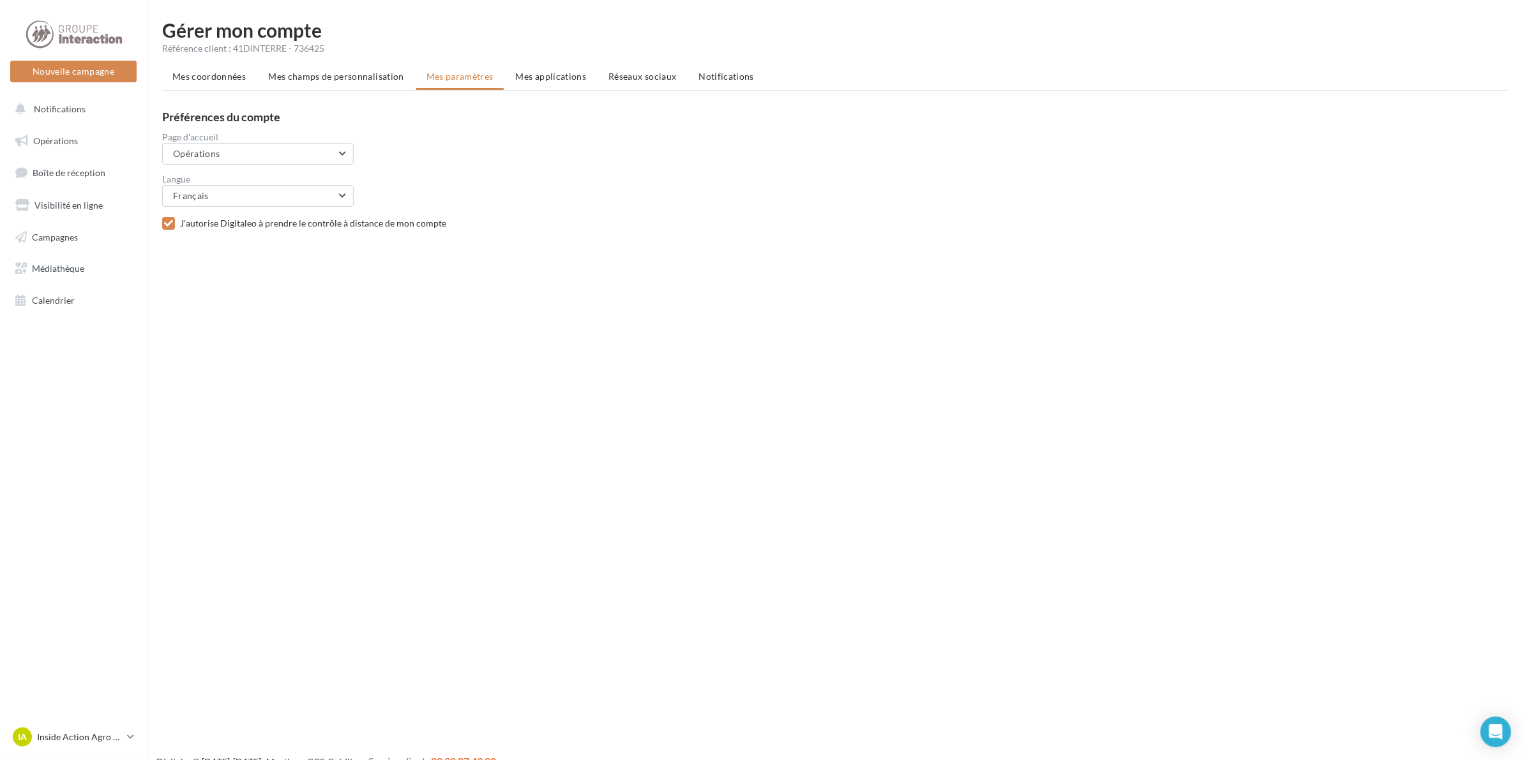
click at [644, 77] on span "Réseaux sociaux" at bounding box center [643, 76] width 68 height 11
click at [644, 77] on ul "Mes coordonnées Mes champs de personnalisation Mes paramètres Mes applications …" at bounding box center [835, 78] width 1347 height 26
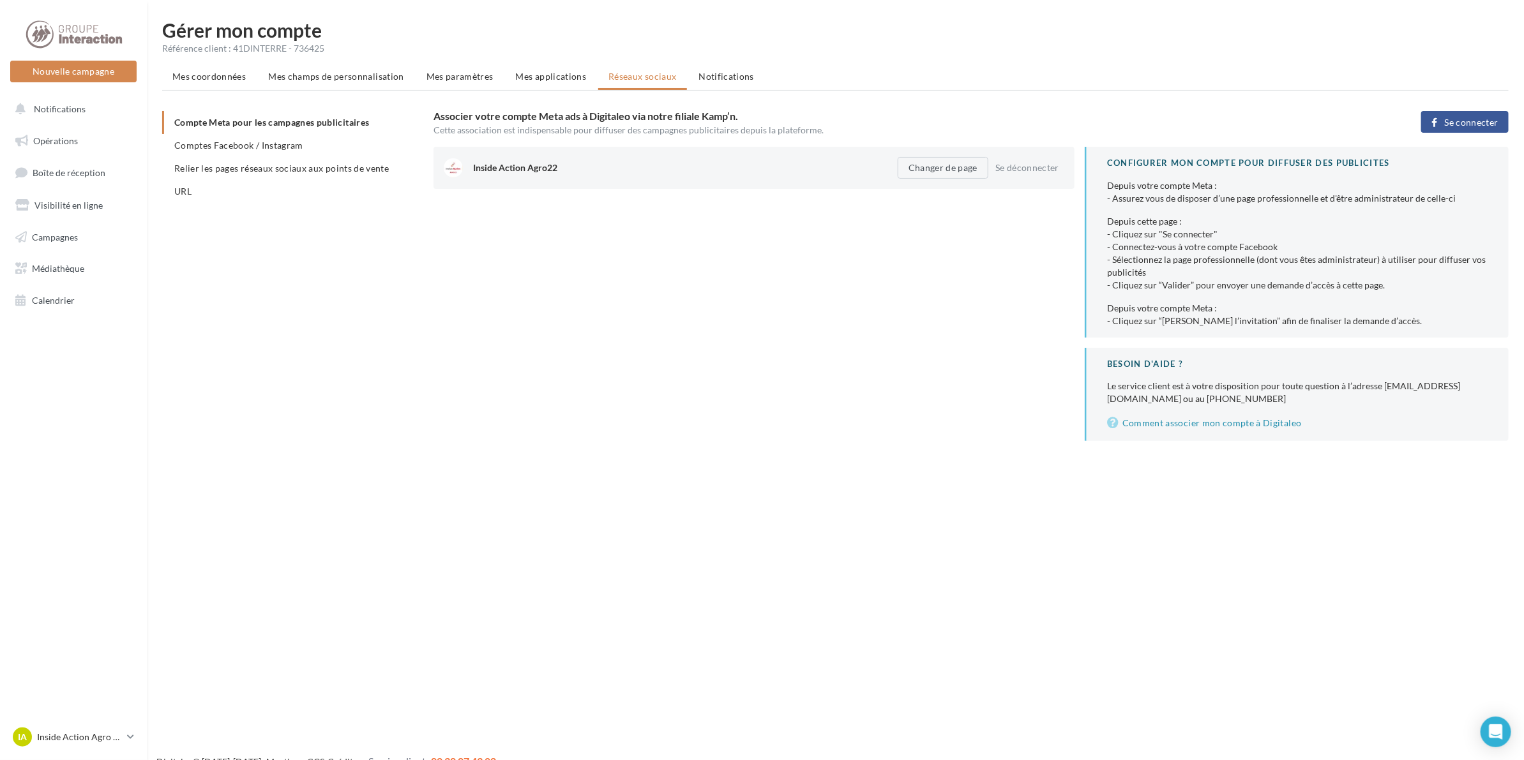
drag, startPoint x: 1007, startPoint y: 264, endPoint x: 990, endPoint y: 262, distance: 16.7
click at [1006, 263] on div "Inside Action Agro22 Changer de page Se déconnecter CONFIGURER MON COMPTE POUR …" at bounding box center [976, 294] width 1085 height 294
click at [183, 192] on span "URL" at bounding box center [182, 191] width 17 height 11
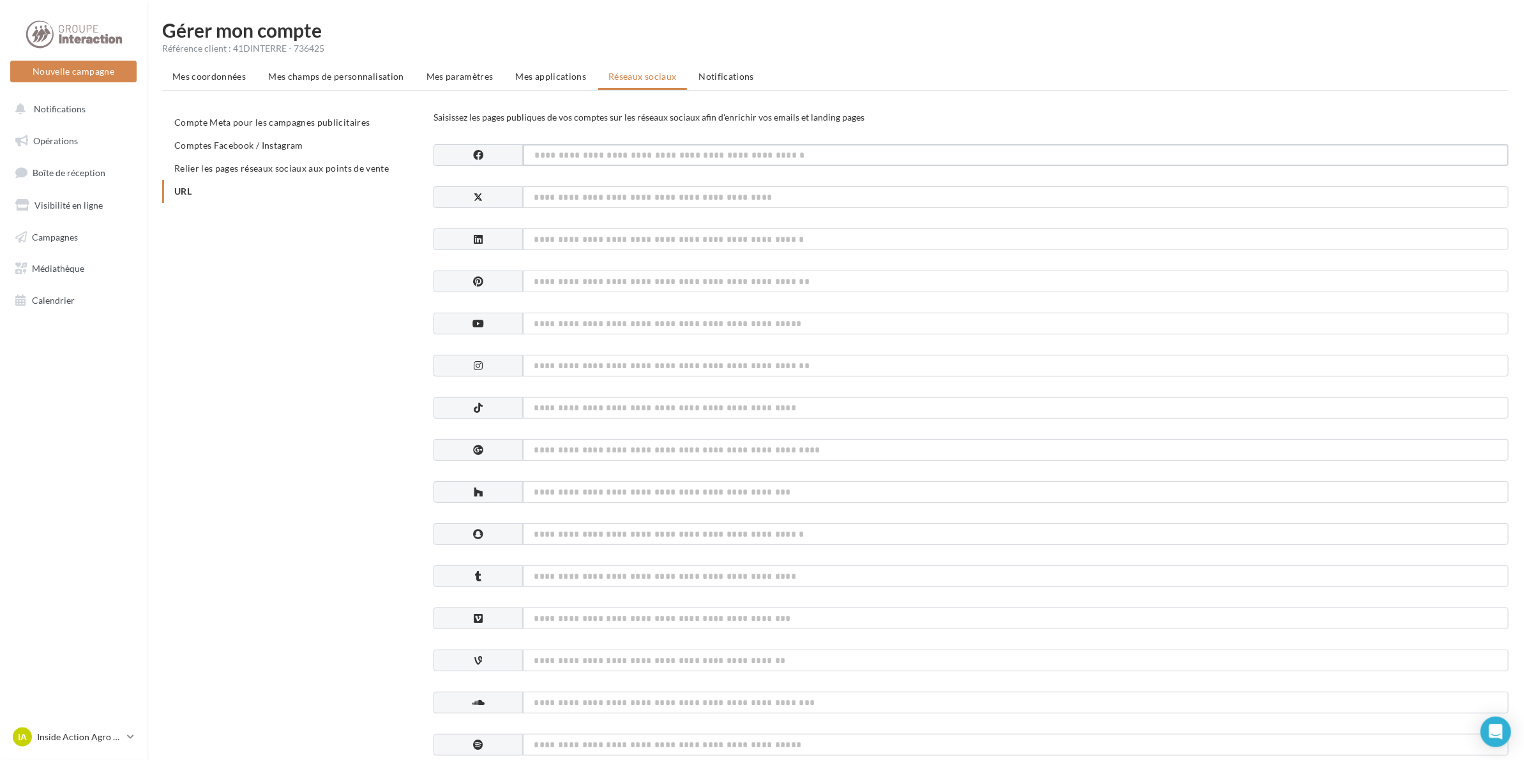
click at [637, 147] on input at bounding box center [1016, 155] width 986 height 22
drag, startPoint x: 1325, startPoint y: 160, endPoint x: 1331, endPoint y: 156, distance: 7.1
click at [1327, 158] on input at bounding box center [1016, 155] width 986 height 22
paste input "**********"
type input "**********"
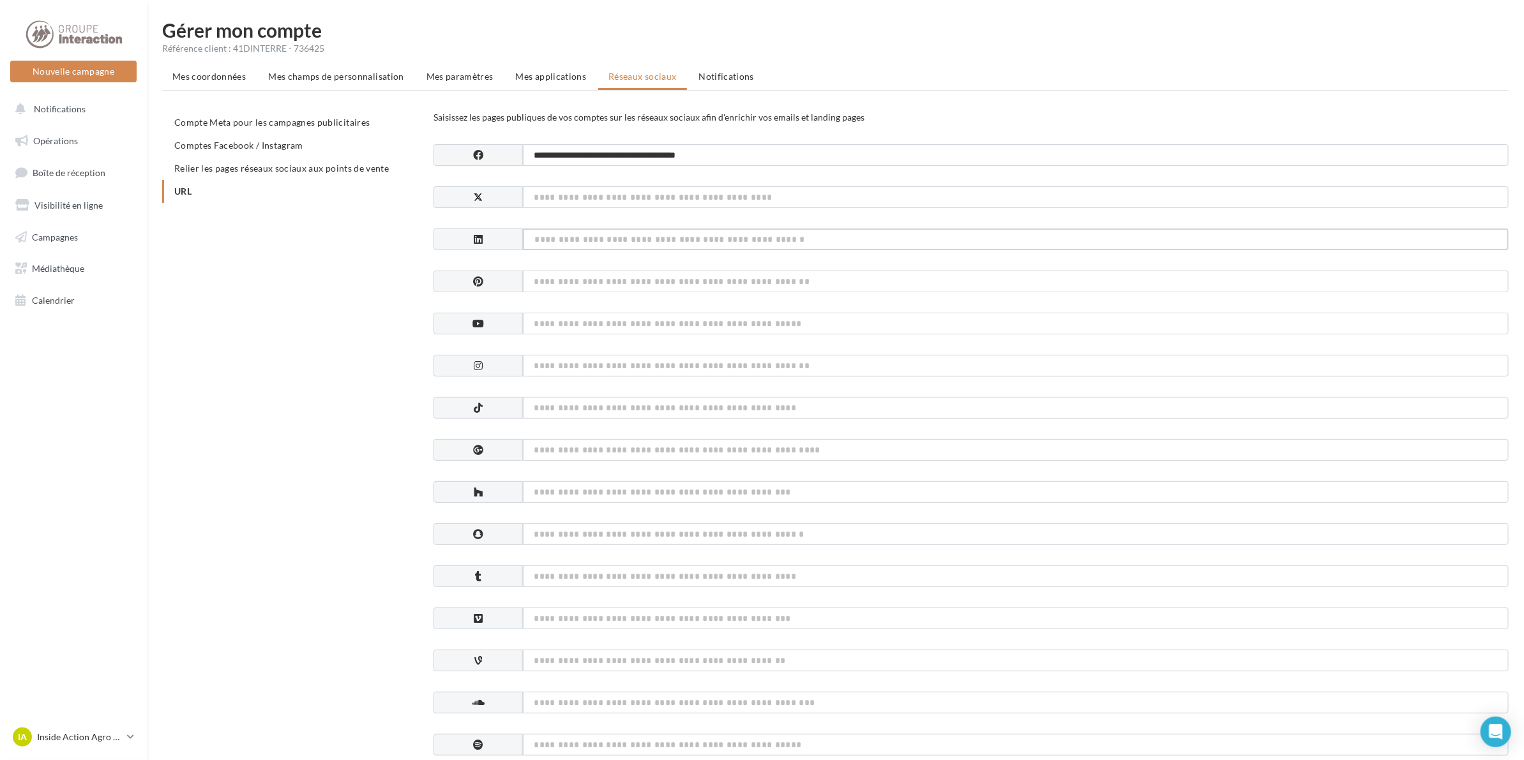
click at [541, 241] on input at bounding box center [1016, 240] width 986 height 22
click at [751, 193] on input at bounding box center [1016, 197] width 986 height 22
click at [573, 285] on input at bounding box center [1016, 282] width 986 height 22
paste input "**********"
type input "**********"
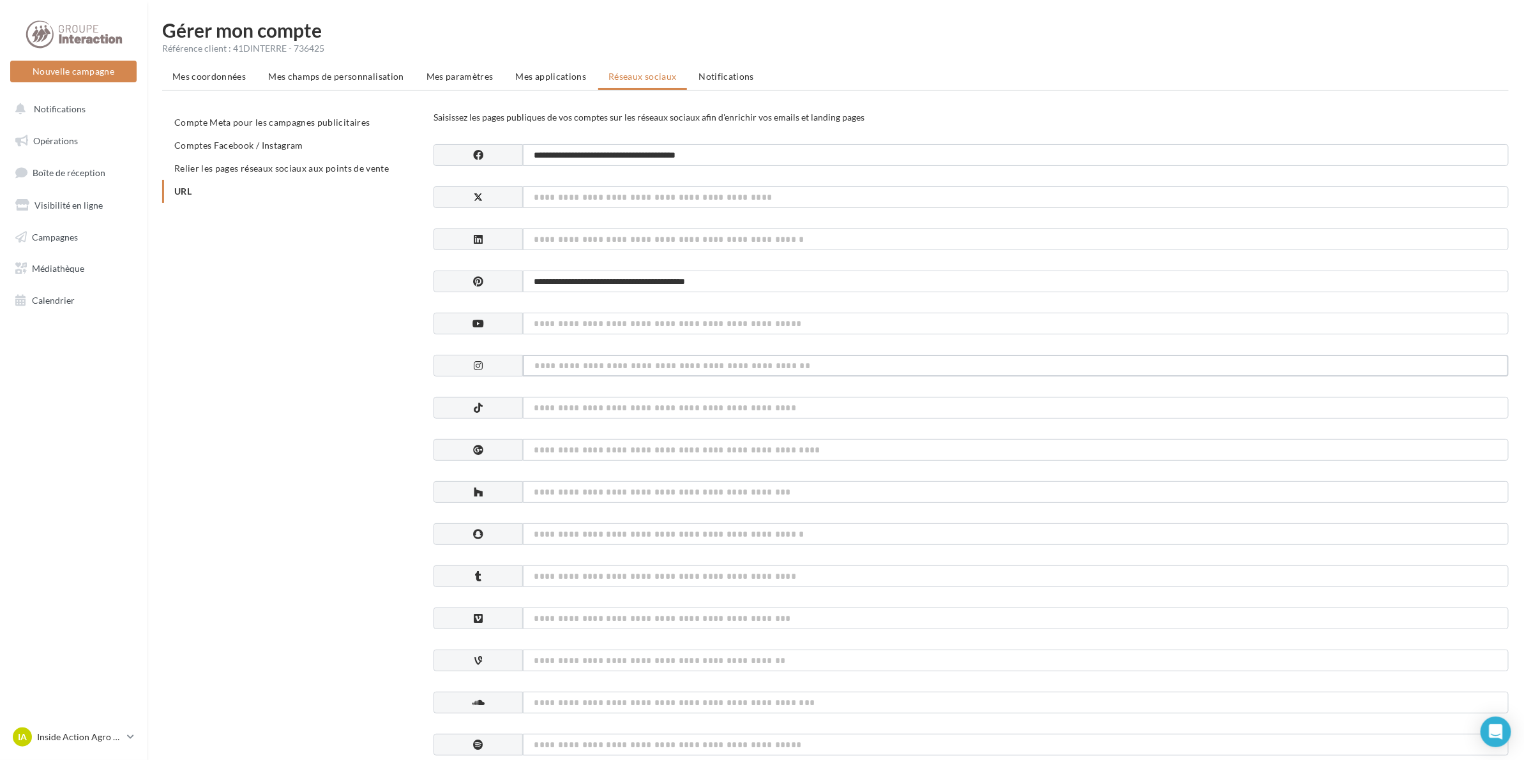
click at [543, 369] on input at bounding box center [1016, 366] width 986 height 22
click at [545, 359] on input at bounding box center [1016, 366] width 986 height 22
paste input "**********"
type input "**********"
drag, startPoint x: 761, startPoint y: 281, endPoint x: 365, endPoint y: 281, distance: 395.9
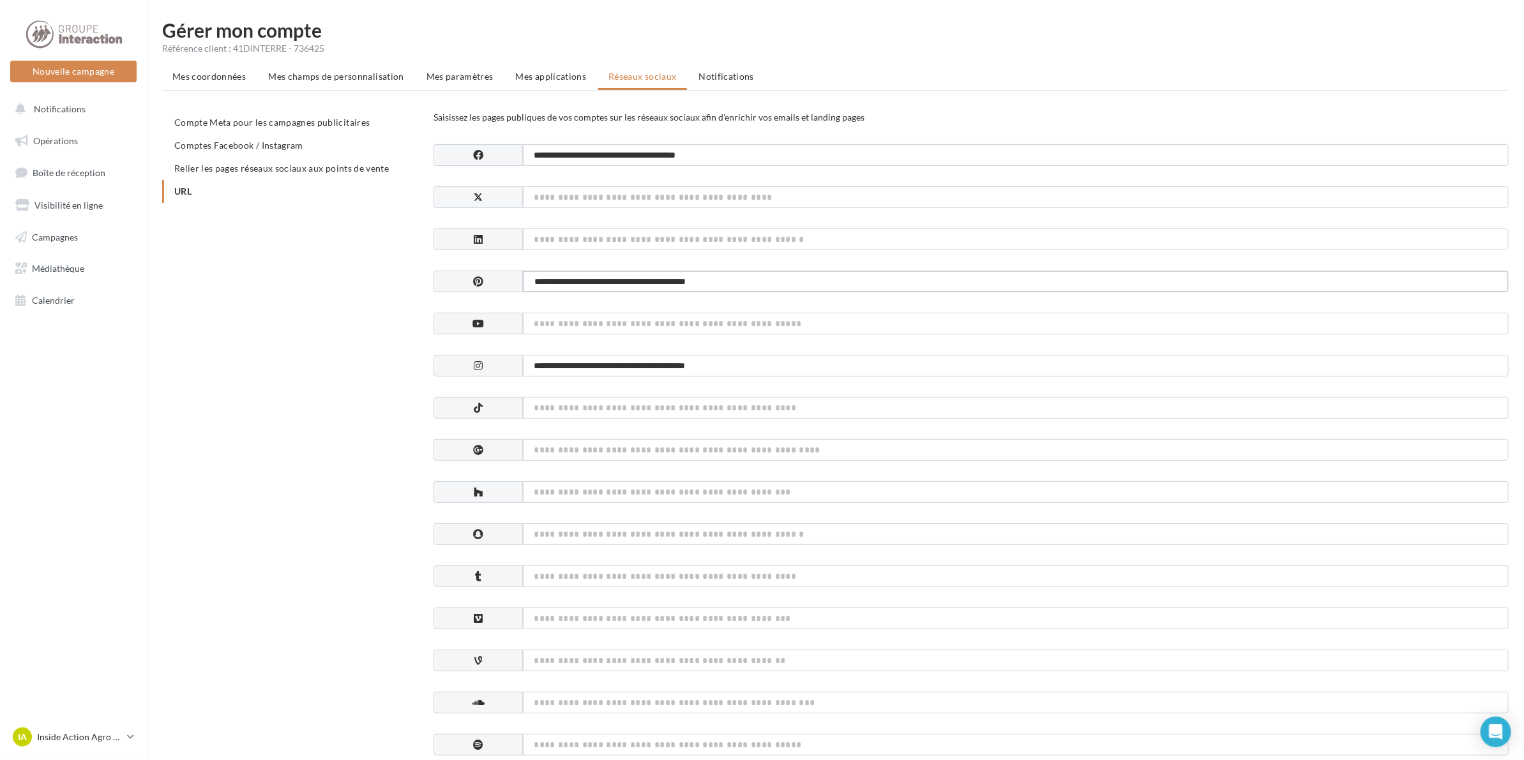
click at [365, 281] on div "**********" at bounding box center [840, 602] width 1357 height 982
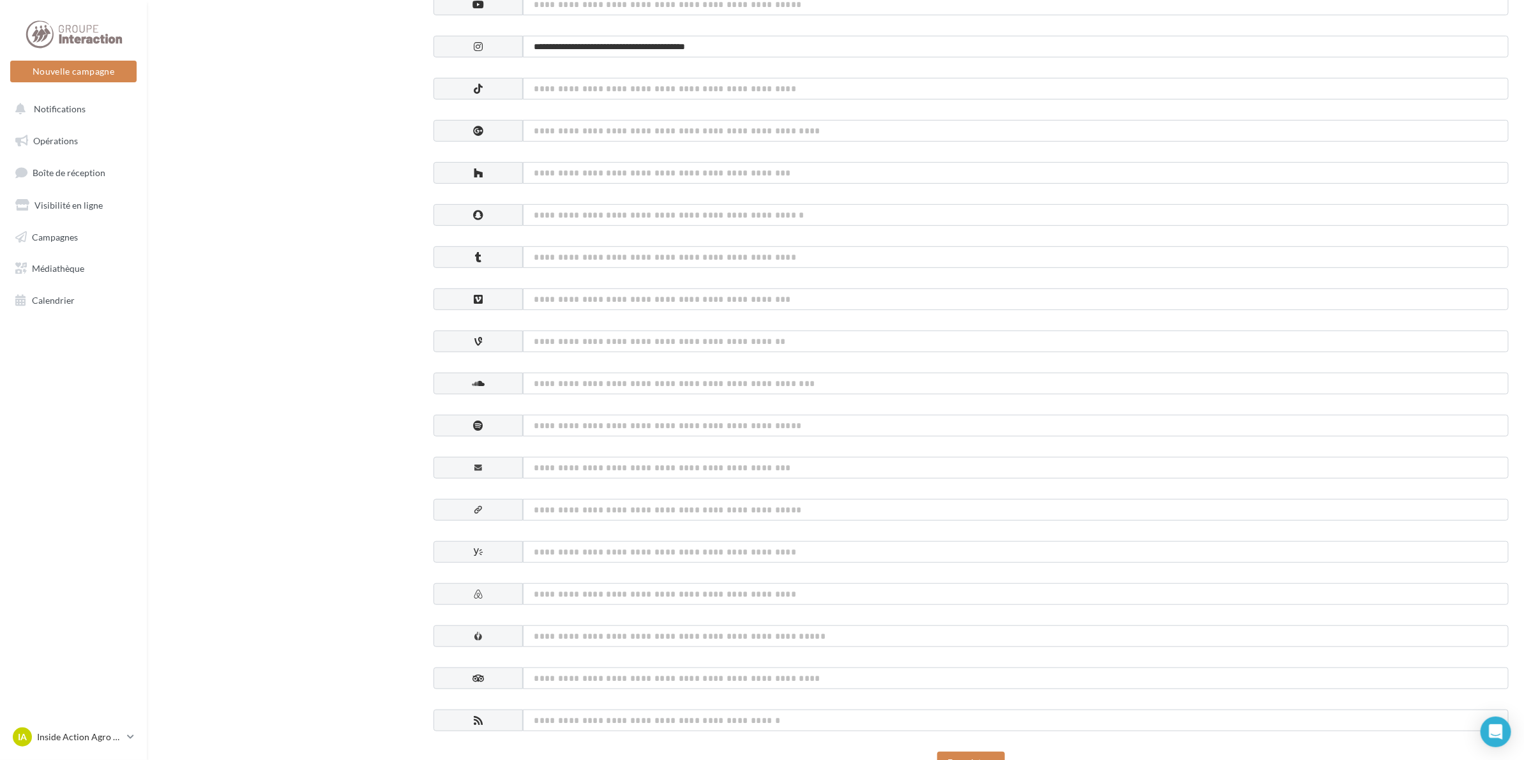
scroll to position [387, 0]
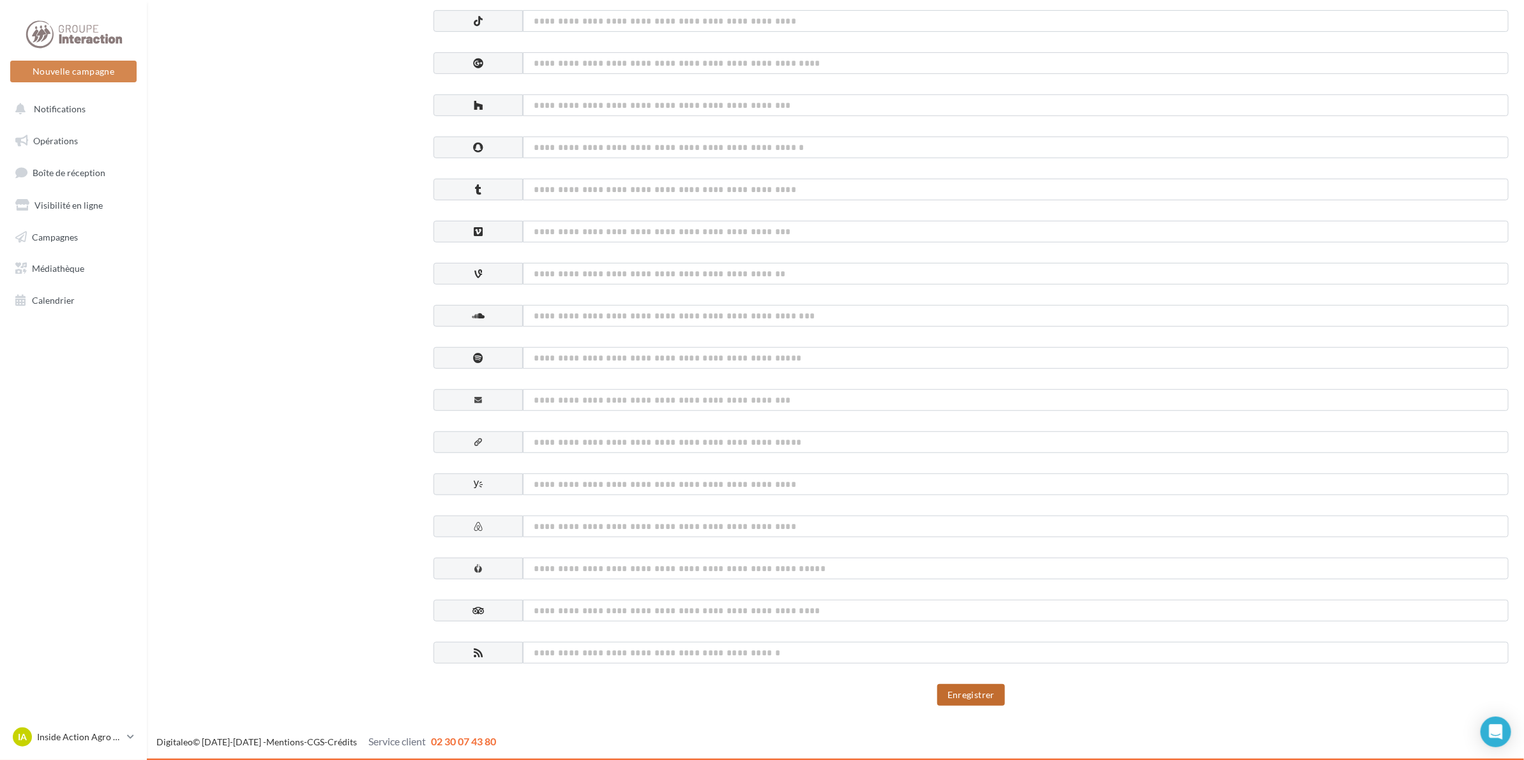
click at [965, 692] on button "Enregistrer" at bounding box center [971, 695] width 68 height 22
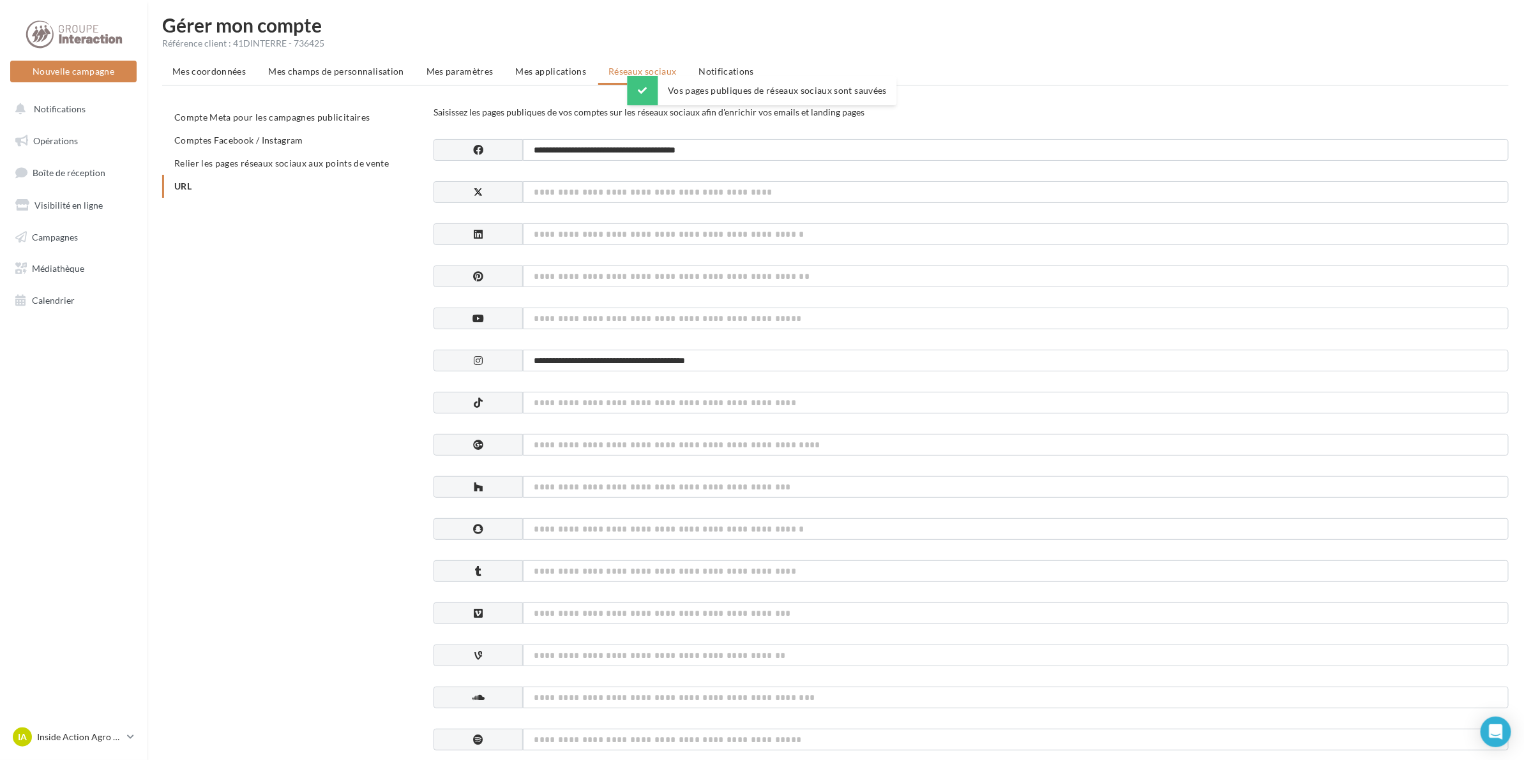
scroll to position [0, 0]
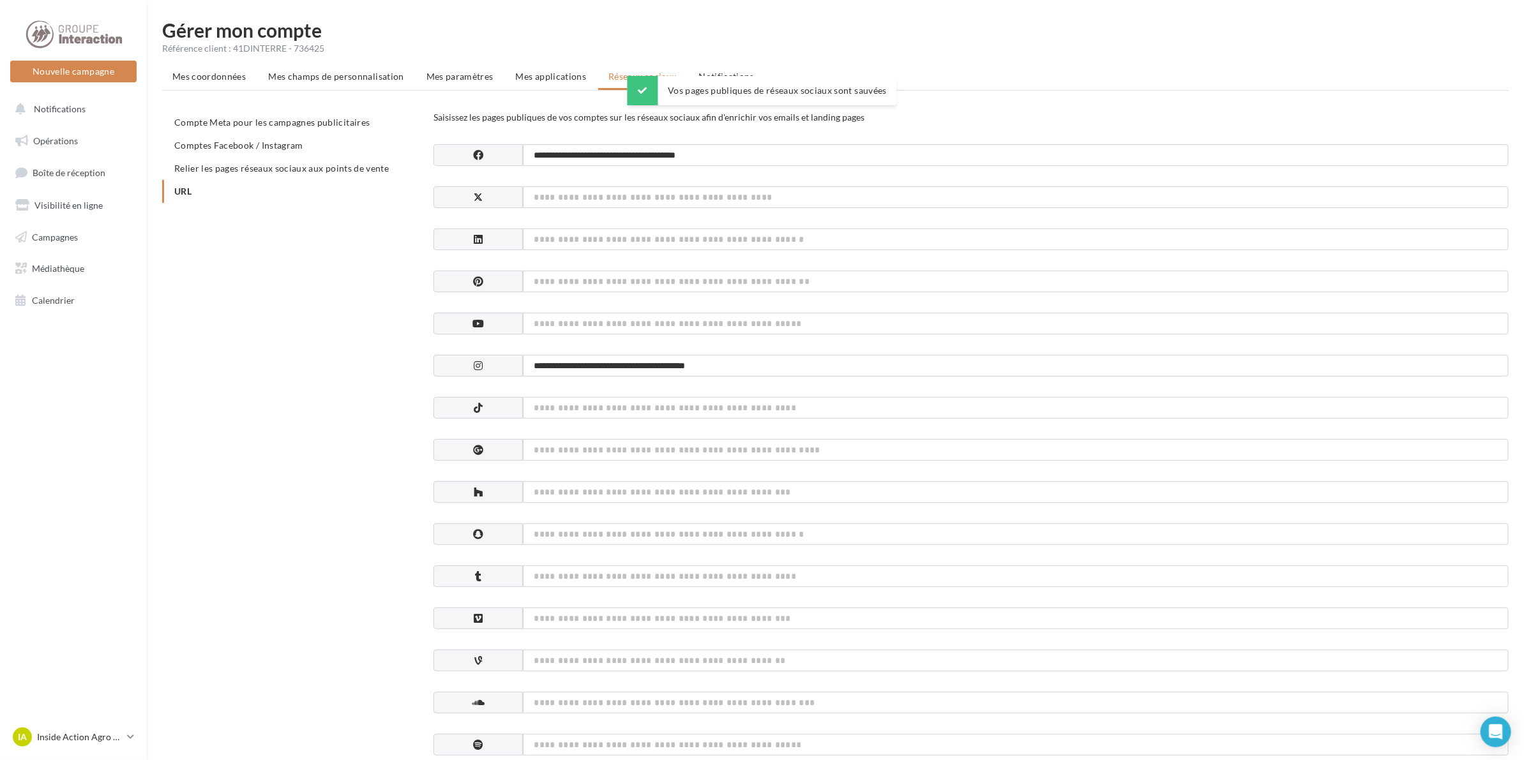
click at [824, 23] on h1 "Gérer mon compte" at bounding box center [835, 29] width 1347 height 19
click at [730, 69] on li "Notifications" at bounding box center [727, 76] width 76 height 23
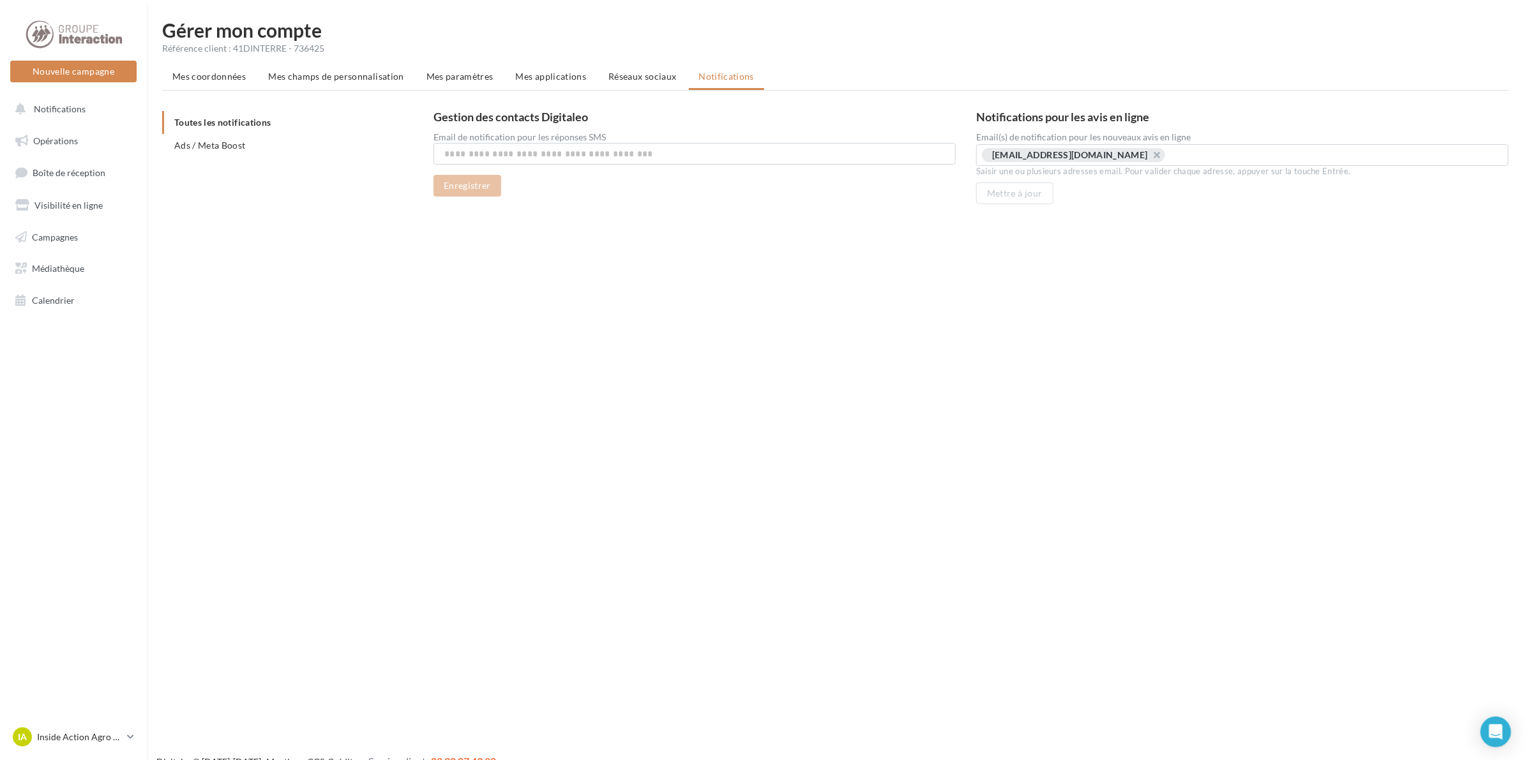
drag, startPoint x: 1123, startPoint y: 457, endPoint x: 1114, endPoint y: 428, distance: 29.9
click at [1124, 446] on div "Nouvelle campagne Nouvelle campagne Notifications Opérations Boîte de réception…" at bounding box center [762, 400] width 1524 height 760
drag, startPoint x: 474, startPoint y: 160, endPoint x: 492, endPoint y: 160, distance: 17.2
click at [473, 157] on input "text" at bounding box center [695, 154] width 522 height 22
click at [656, 152] on input "text" at bounding box center [695, 154] width 522 height 22
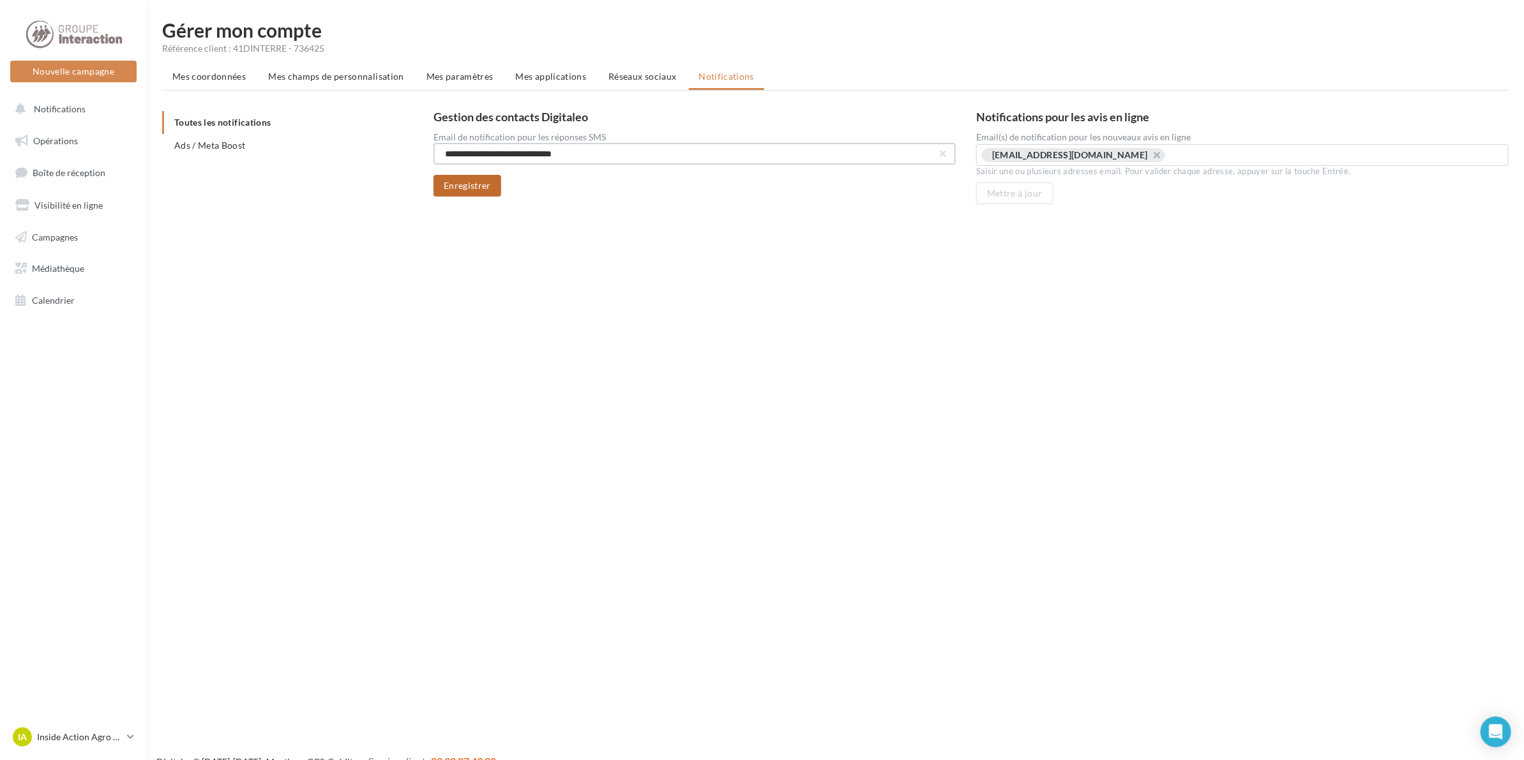
type input "**********"
click at [481, 192] on button "Enregistrer" at bounding box center [468, 186] width 68 height 22
drag, startPoint x: 297, startPoint y: 471, endPoint x: 166, endPoint y: 323, distance: 197.2
click at [294, 460] on div "Nouvelle campagne Nouvelle campagne Notifications Opérations Boîte de réception…" at bounding box center [762, 400] width 1524 height 760
click at [68, 270] on span "Médiathèque" at bounding box center [58, 268] width 52 height 11
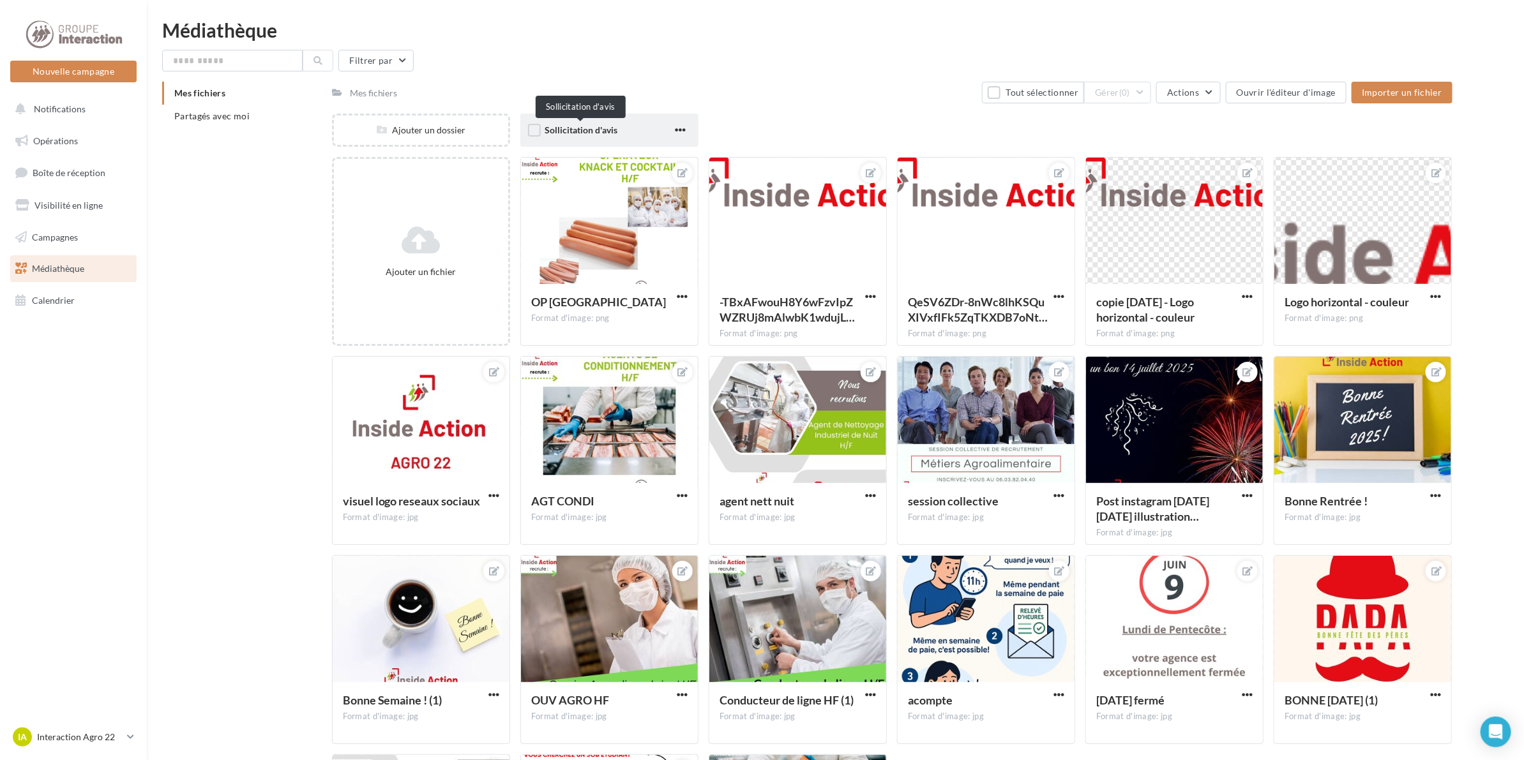
click at [562, 126] on span "Sollicitation d'avis" at bounding box center [581, 130] width 73 height 11
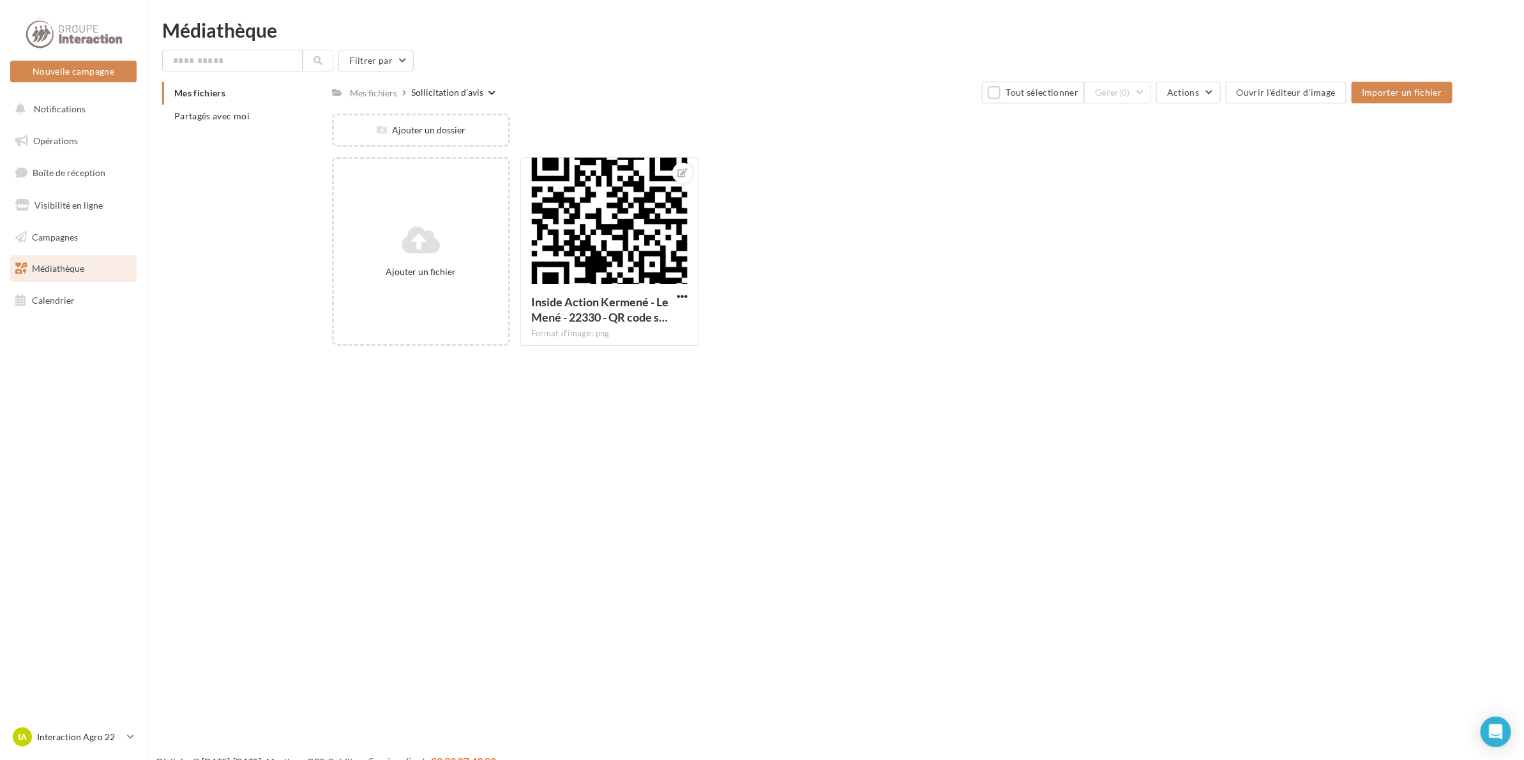
click at [532, 521] on div "Nouvelle campagne Nouvelle campagne Notifications Opérations Boîte de réception…" at bounding box center [762, 400] width 1524 height 760
drag, startPoint x: 1301, startPoint y: 464, endPoint x: 1297, endPoint y: 444, distance: 19.5
click at [1297, 444] on div "Nouvelle campagne Nouvelle campagne Notifications Opérations Boîte de réception…" at bounding box center [762, 400] width 1524 height 760
drag, startPoint x: 1342, startPoint y: 308, endPoint x: 1271, endPoint y: 280, distance: 76.2
click at [1338, 298] on div "Ajouter un fichier Inside Action Kermené - Le Mené - 22330 - QR code s… Format …" at bounding box center [897, 256] width 1131 height 199
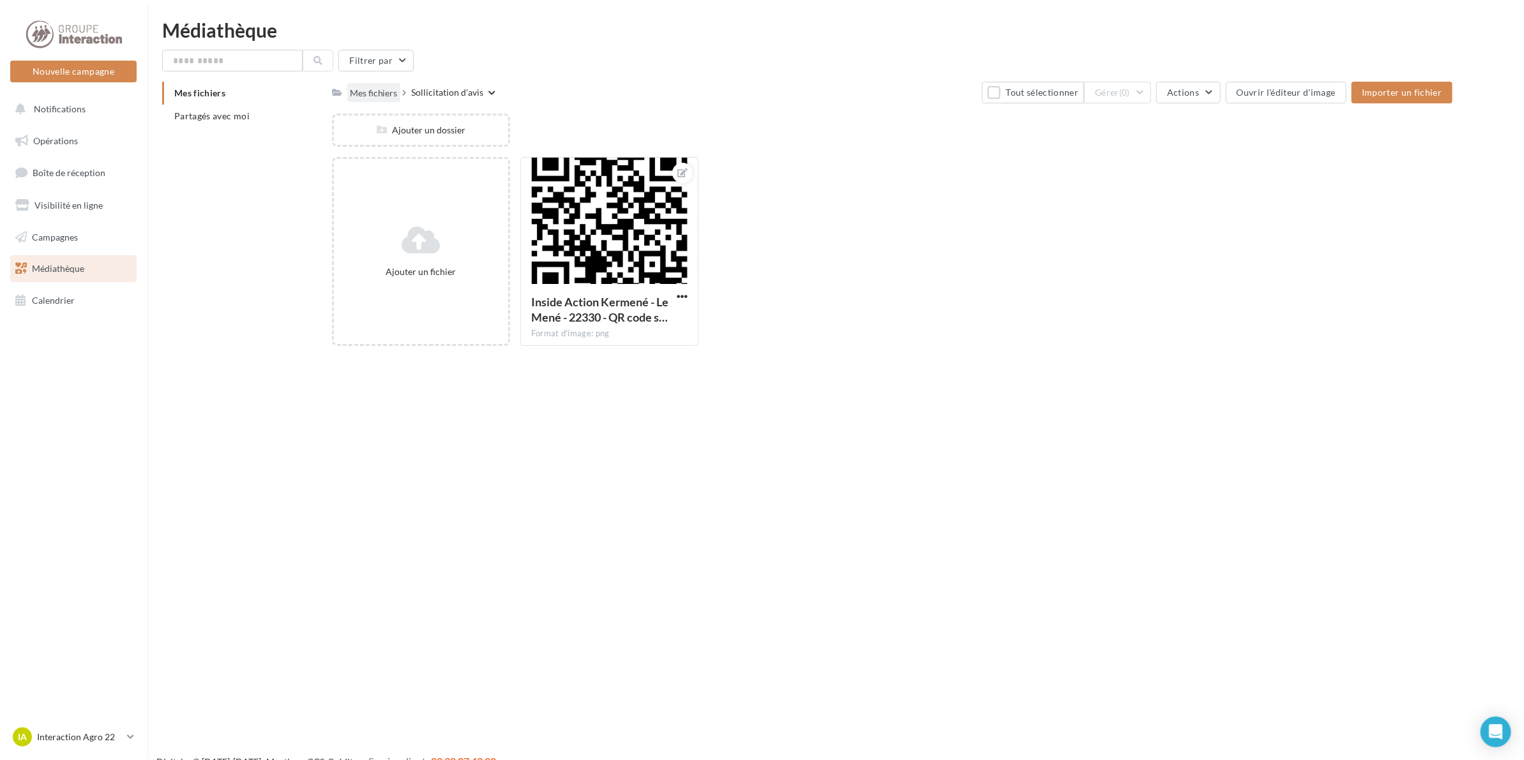
click at [359, 91] on div "Mes fichiers" at bounding box center [374, 93] width 48 height 13
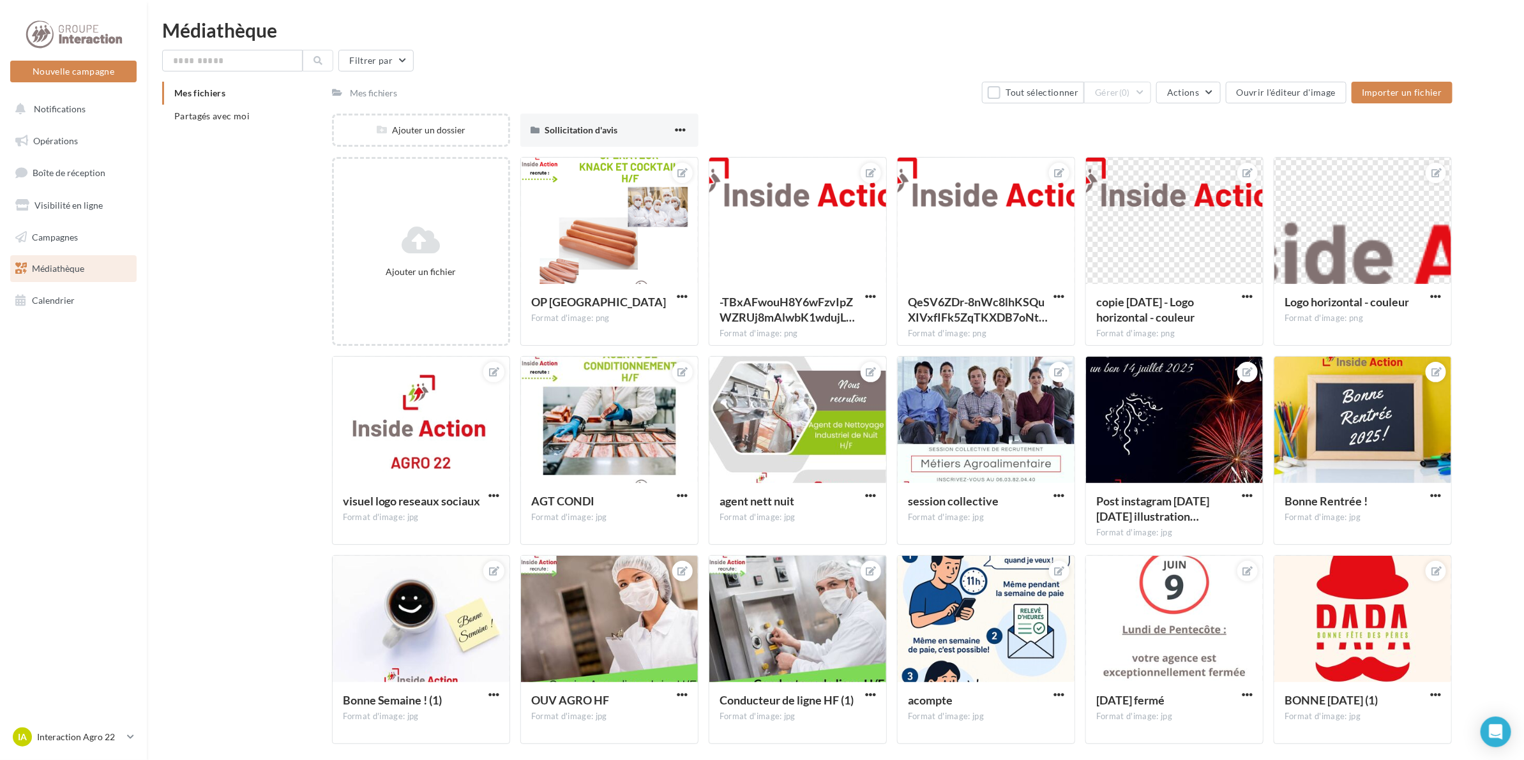
click at [205, 94] on span "Mes fichiers" at bounding box center [199, 92] width 51 height 11
click at [208, 117] on span "Partagés avec moi" at bounding box center [211, 115] width 75 height 11
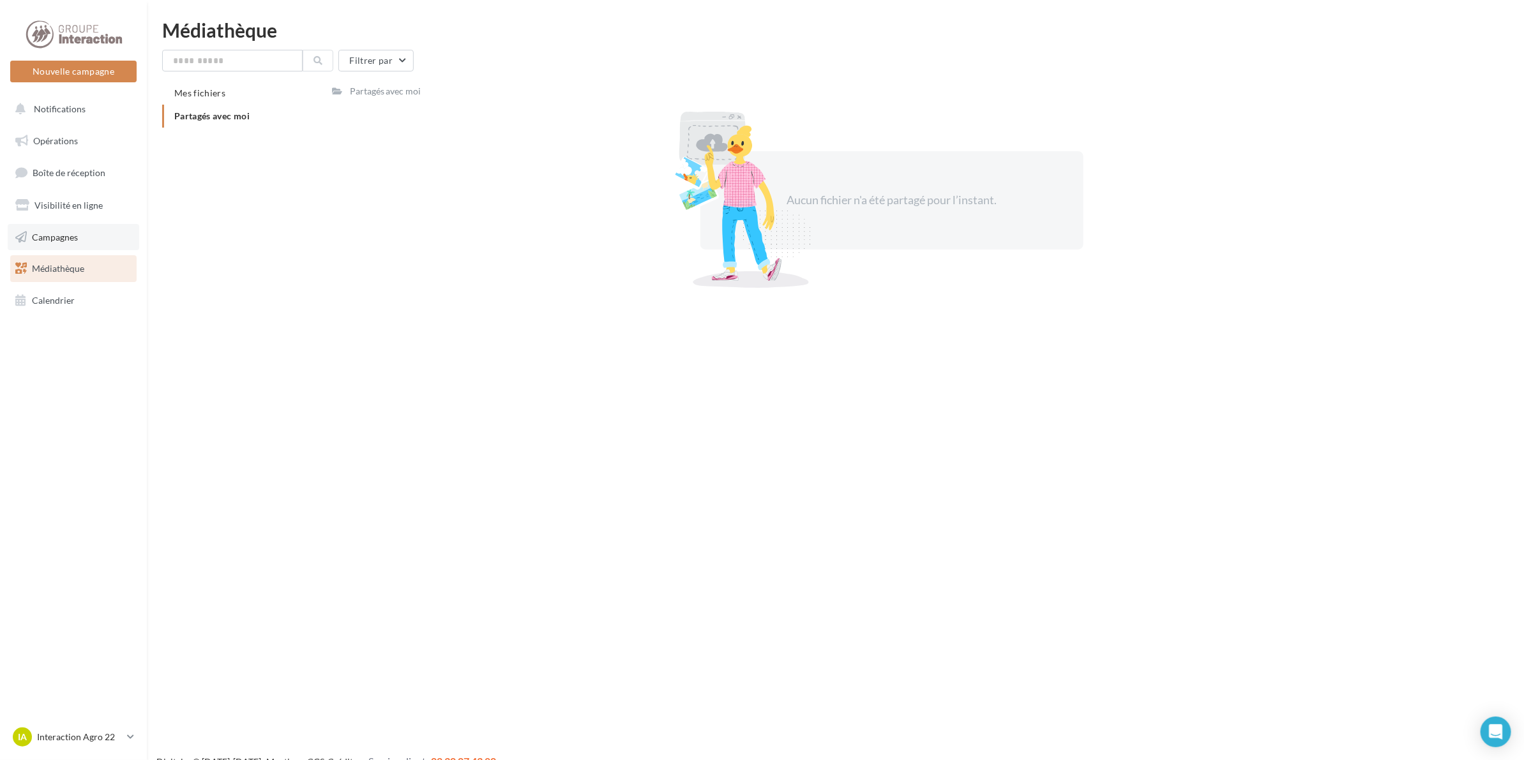
click at [58, 239] on span "Campagnes" at bounding box center [55, 236] width 46 height 11
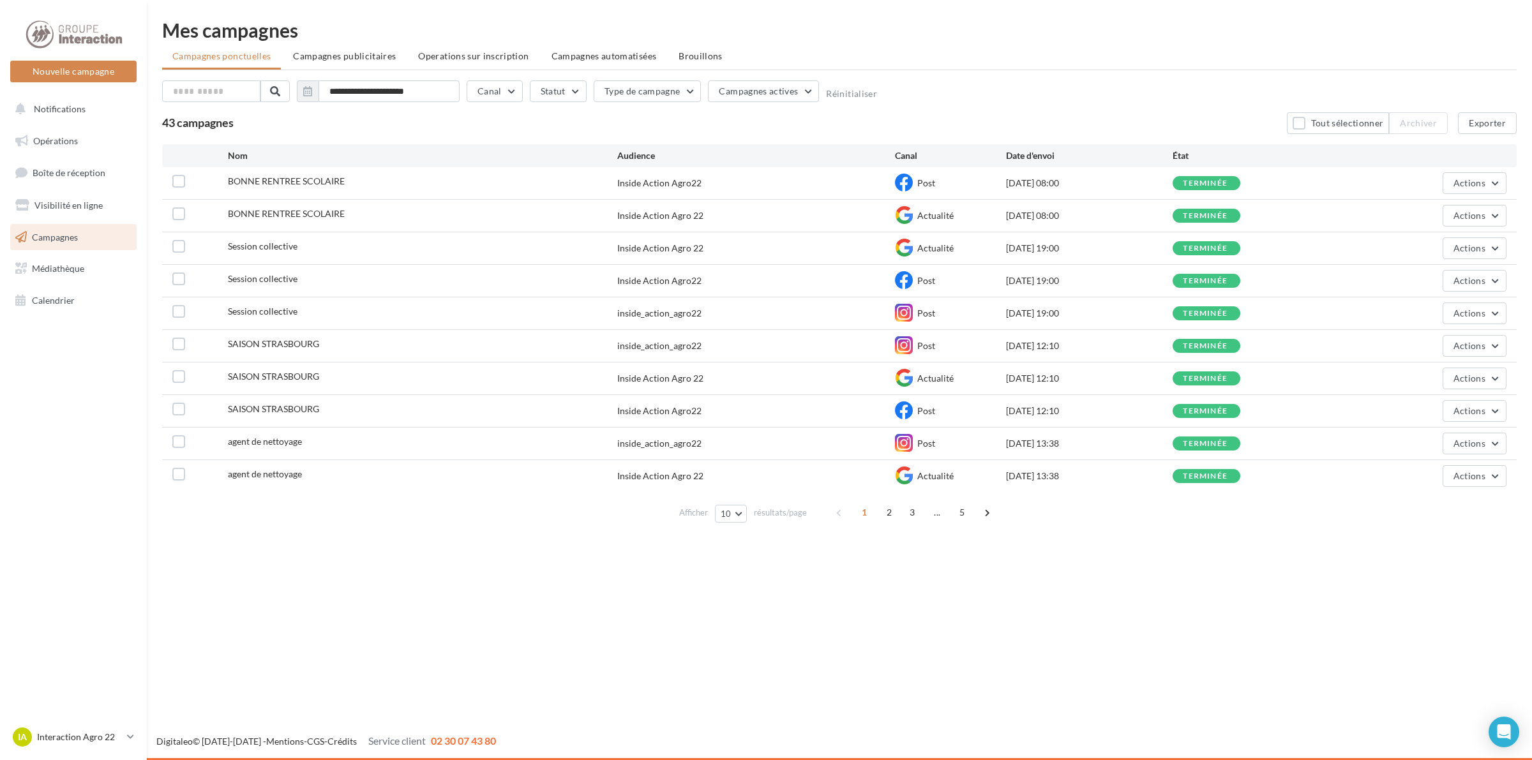
drag, startPoint x: 506, startPoint y: 639, endPoint x: 393, endPoint y: 556, distance: 140.2
click at [505, 637] on div "Nouvelle campagne Nouvelle campagne Notifications Opérations Boîte de réception…" at bounding box center [766, 380] width 1532 height 760
click at [1141, 598] on div "Nouvelle campagne Nouvelle campagne Notifications Opérations Boîte de réception…" at bounding box center [766, 380] width 1532 height 760
click at [294, 570] on div "Nouvelle campagne Nouvelle campagne Notifications Opérations Boîte de réception…" at bounding box center [766, 380] width 1532 height 760
